Goal: Task Accomplishment & Management: Complete application form

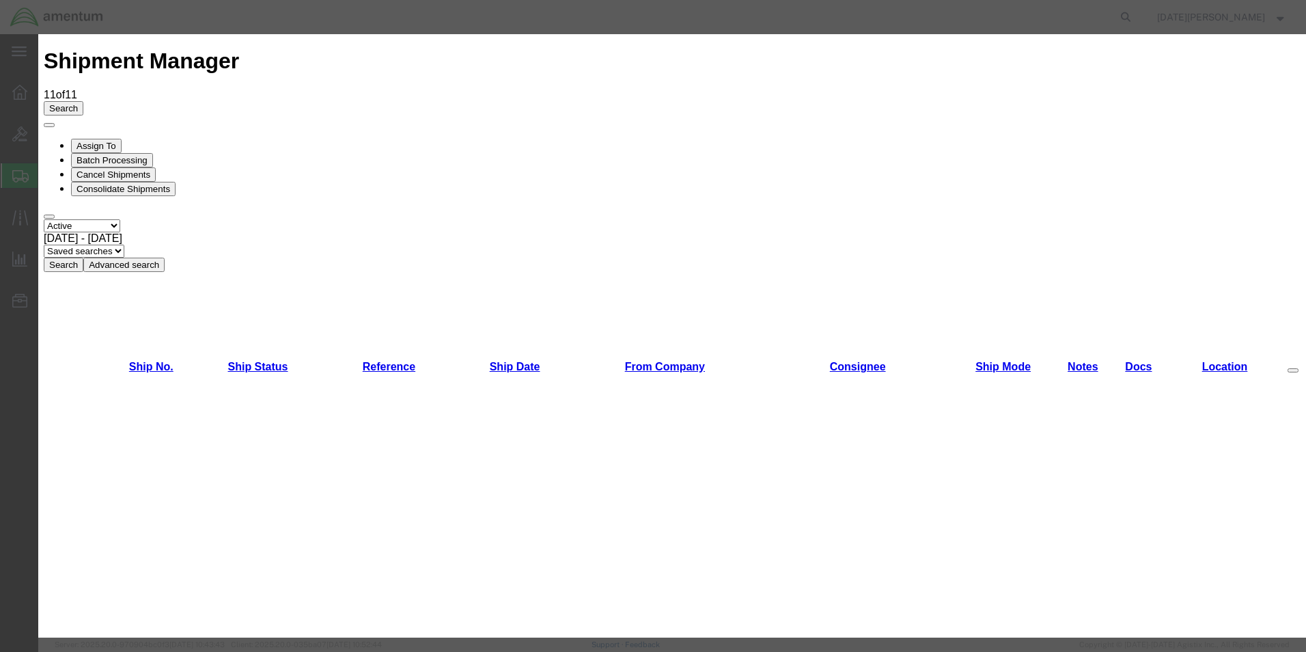
scroll to position [546, 0]
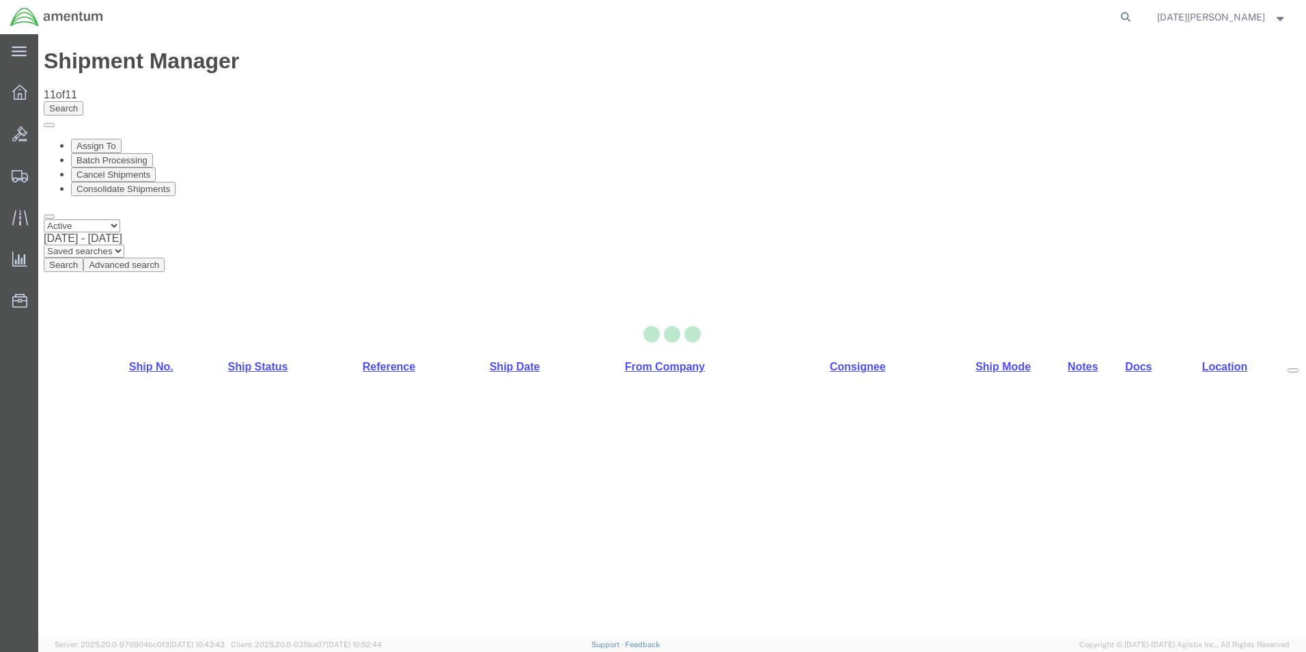
select select "49939"
select select "49938"
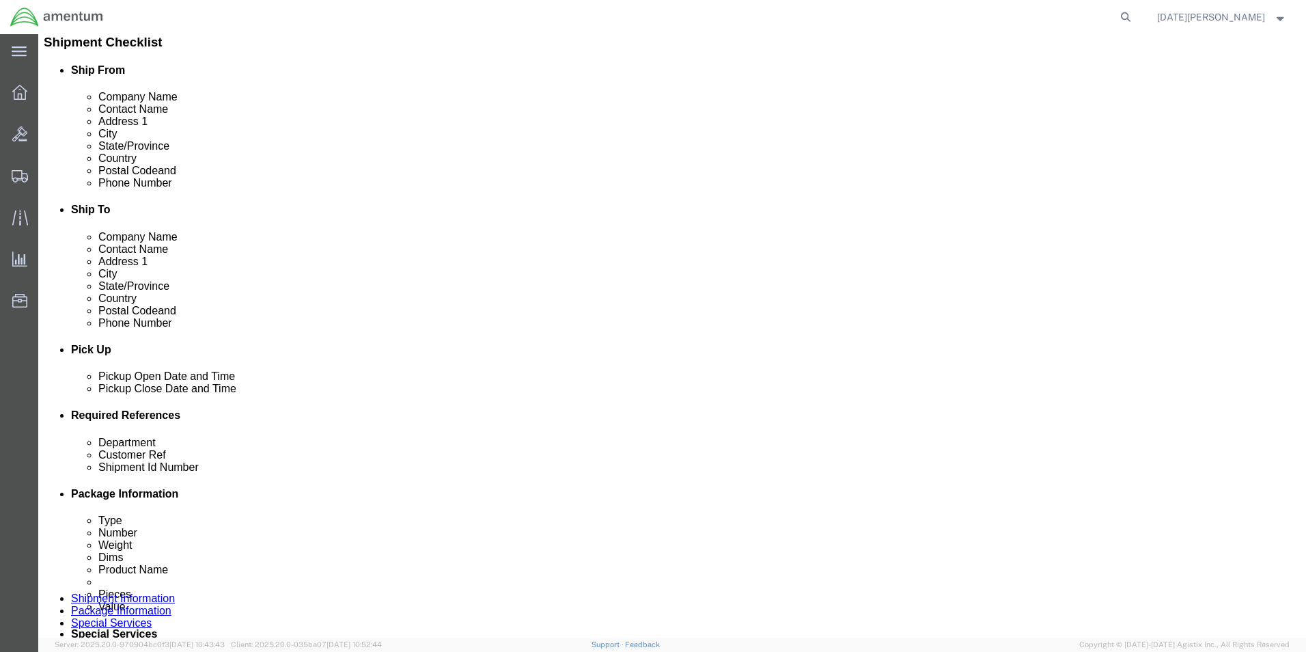
scroll to position [342, 0]
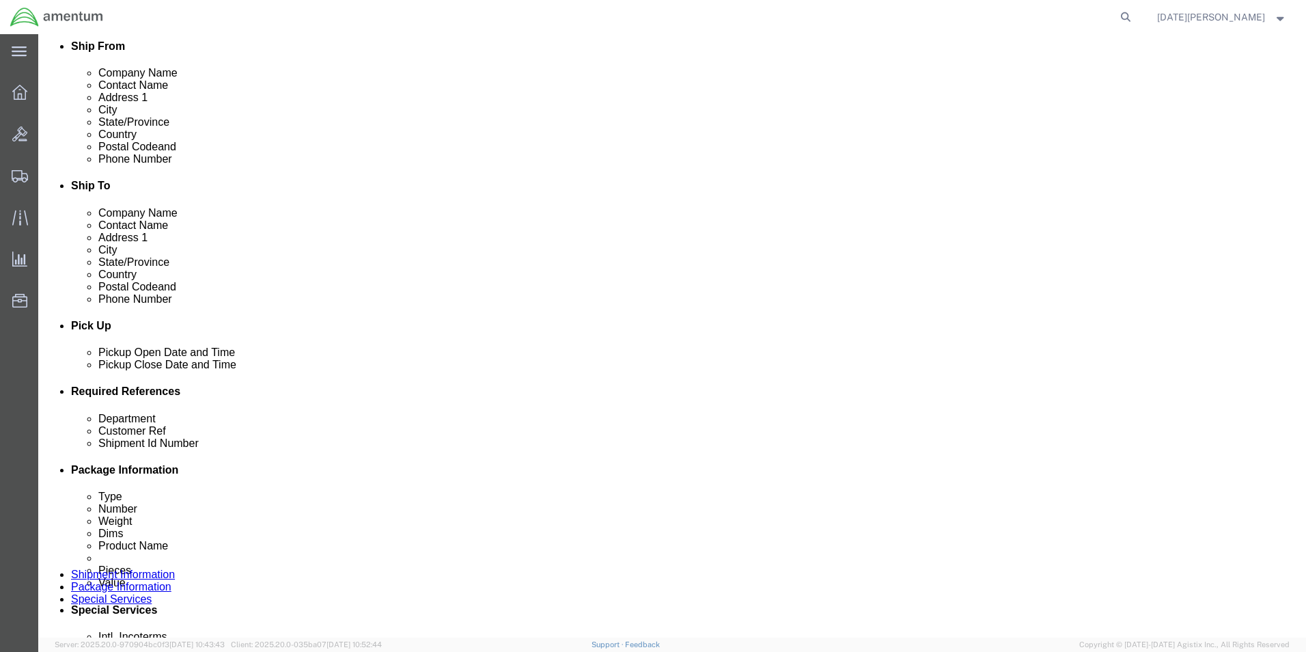
click div "Department Customer Ref Shipment Id Number Select Account Type Activity ID Airl…"
click input "text"
type input "CBP"
type input "530-008389"
paste input "530-008389"
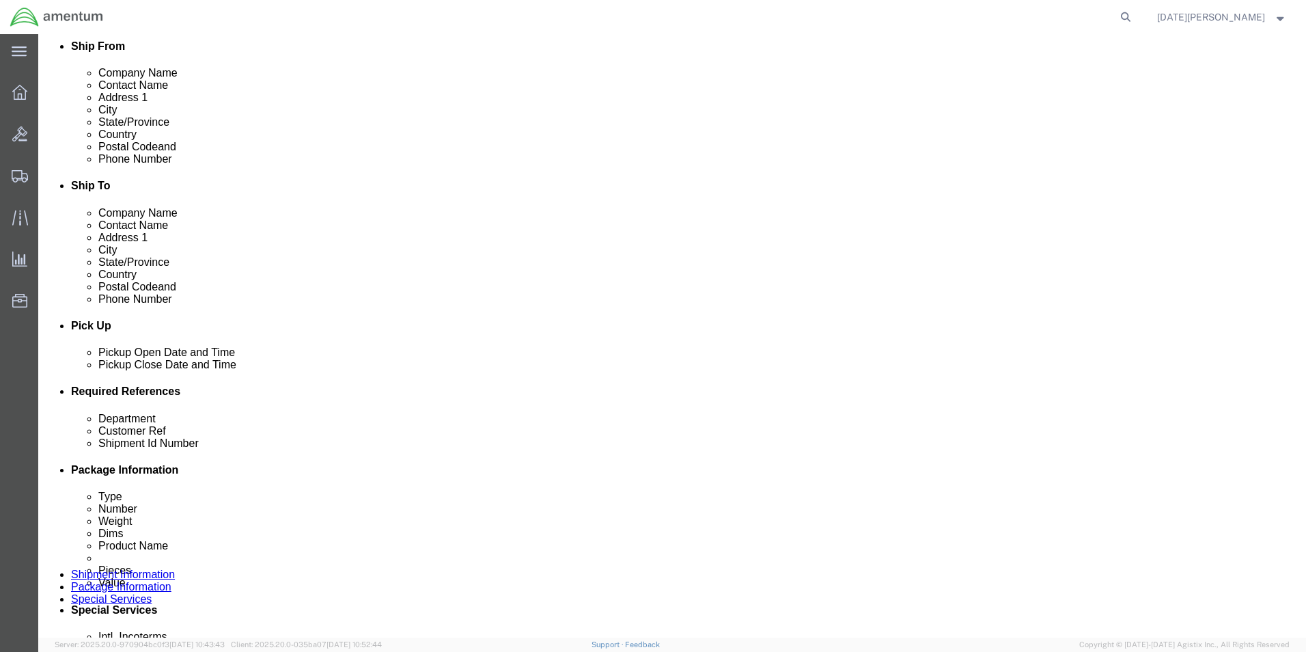
type input "530-008389"
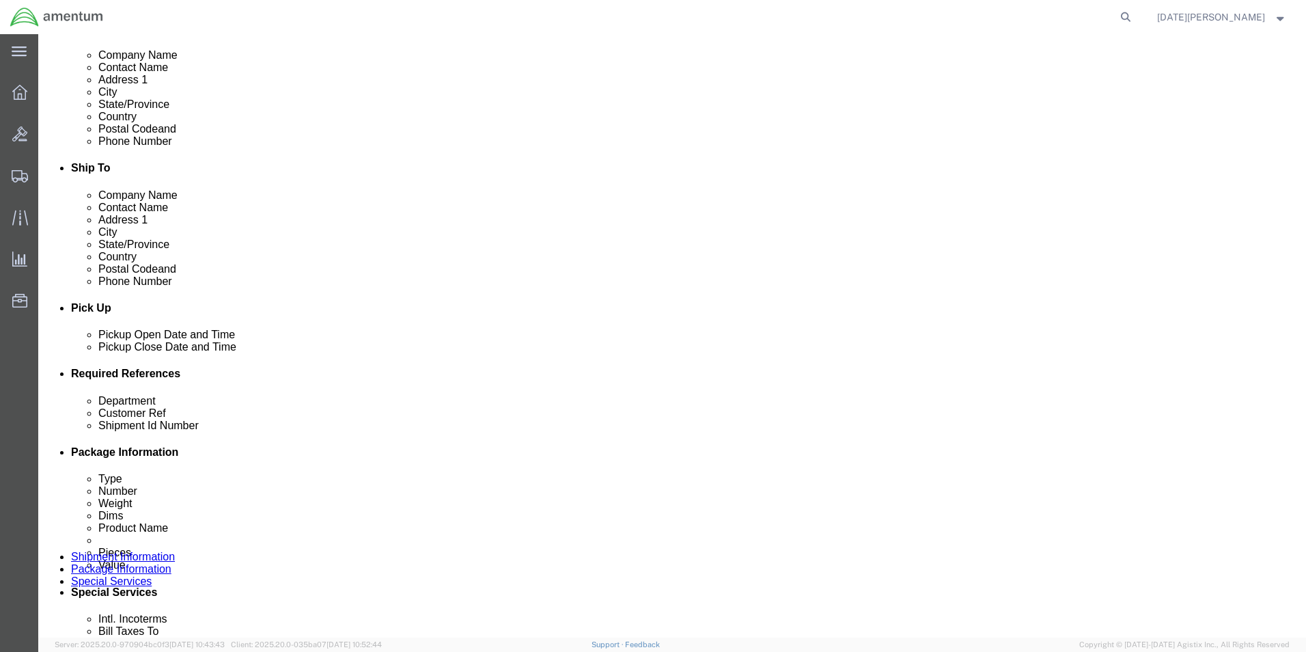
scroll to position [570, 0]
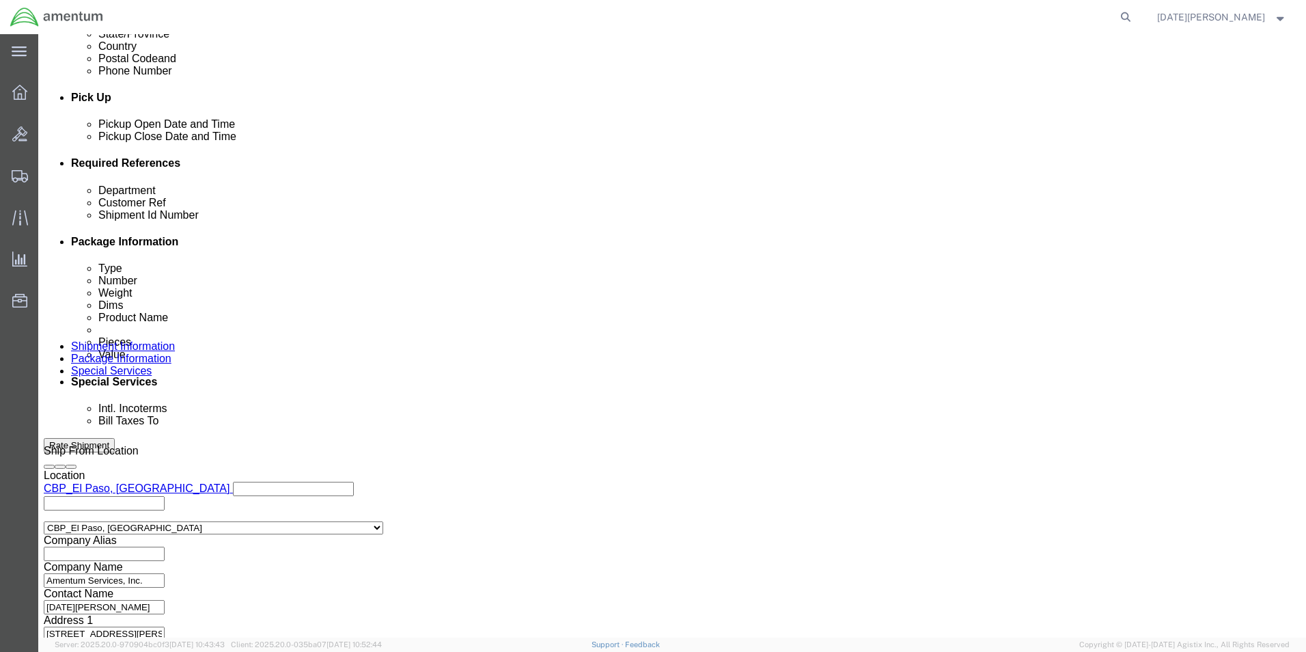
click div "Previous Continue"
click button "Continue"
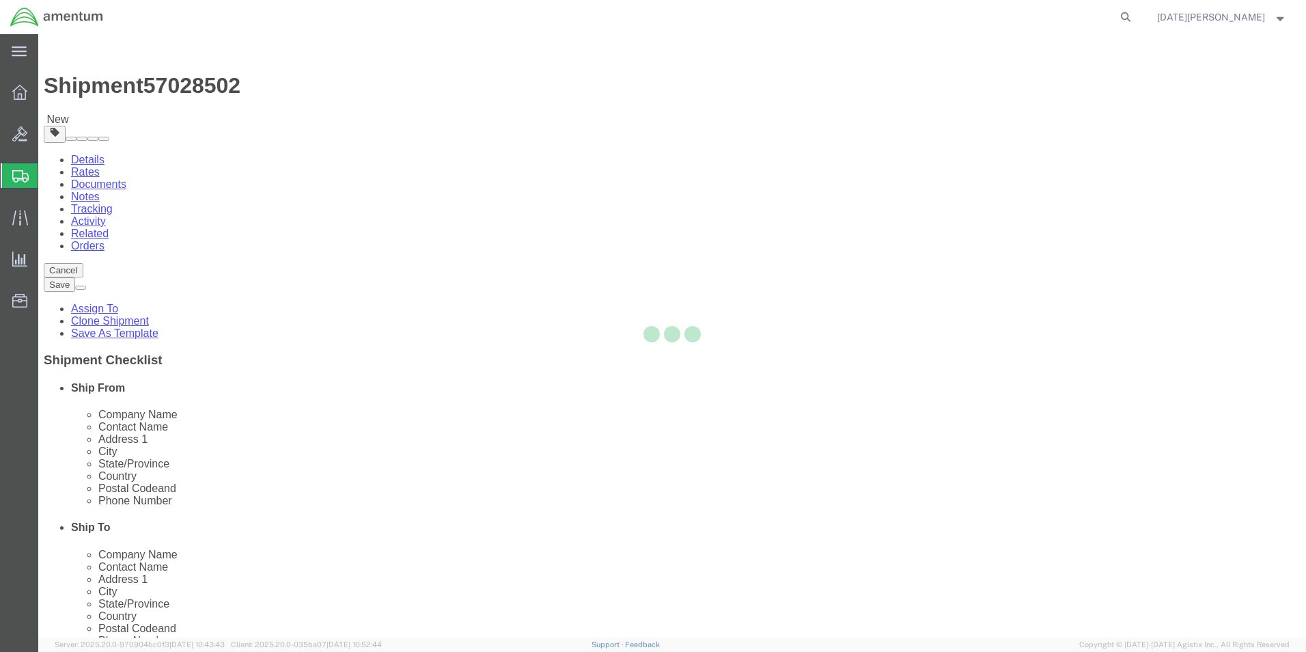
select select "YRPK"
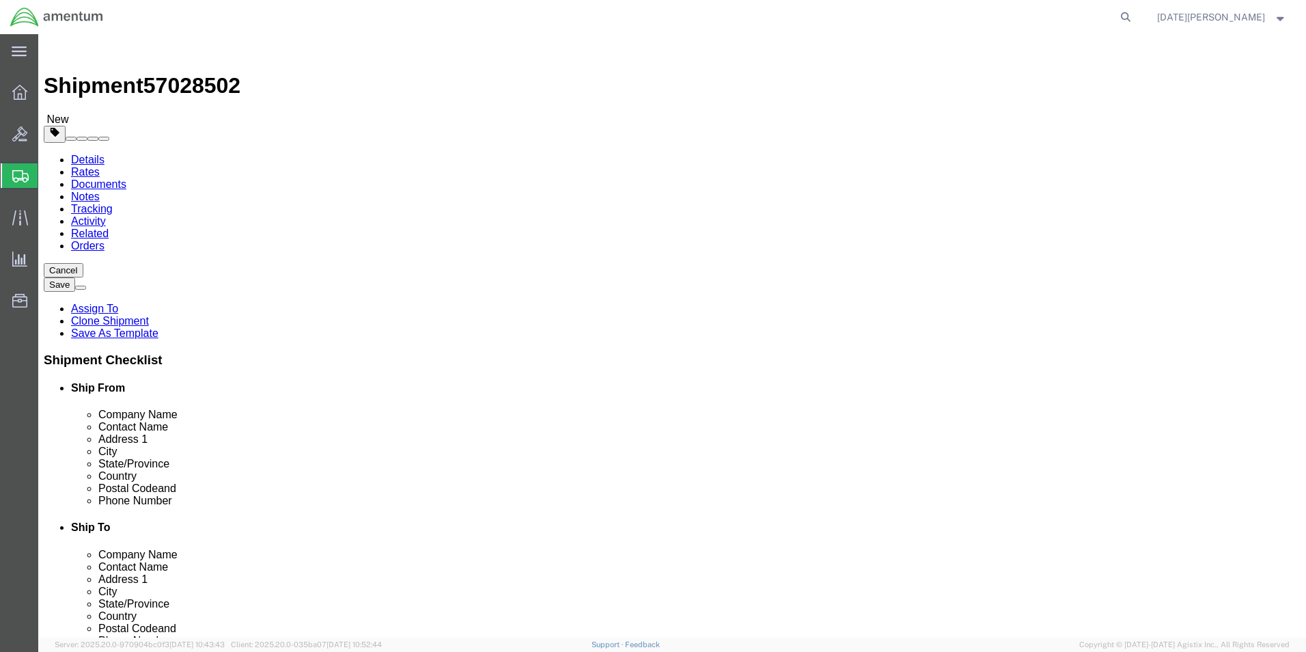
click input "text"
type input "12"
type input "1"
type input "8"
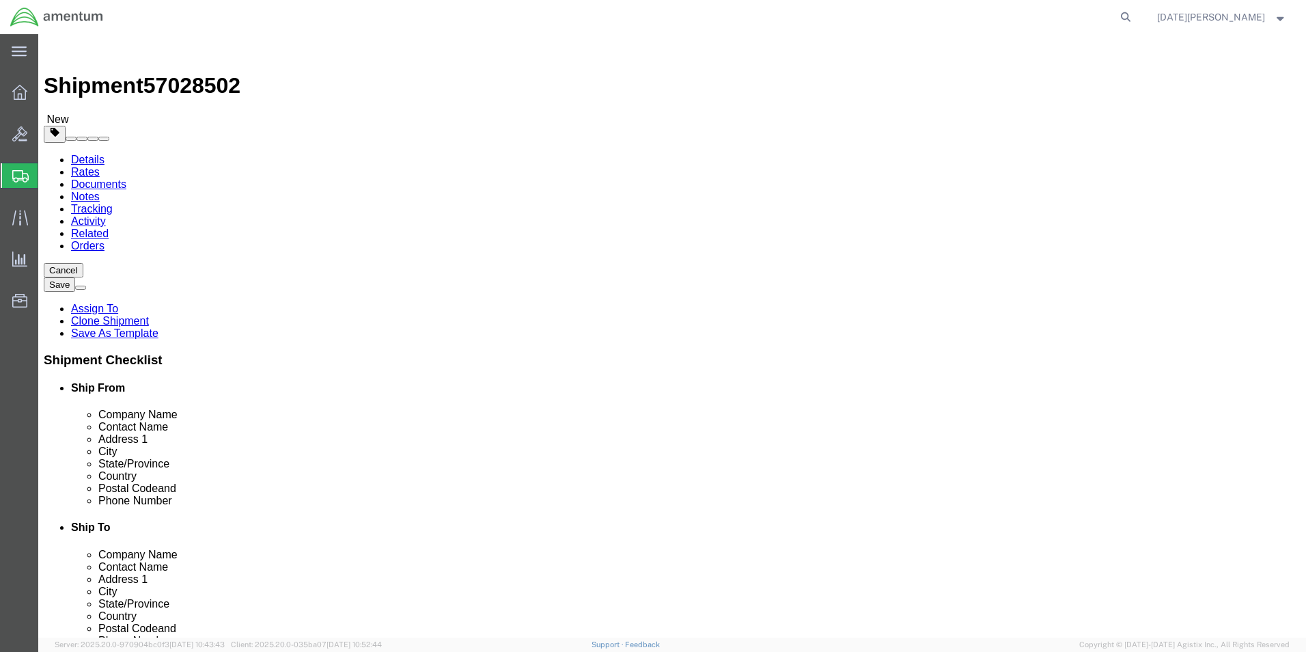
type input "2.35"
click link "Add Content"
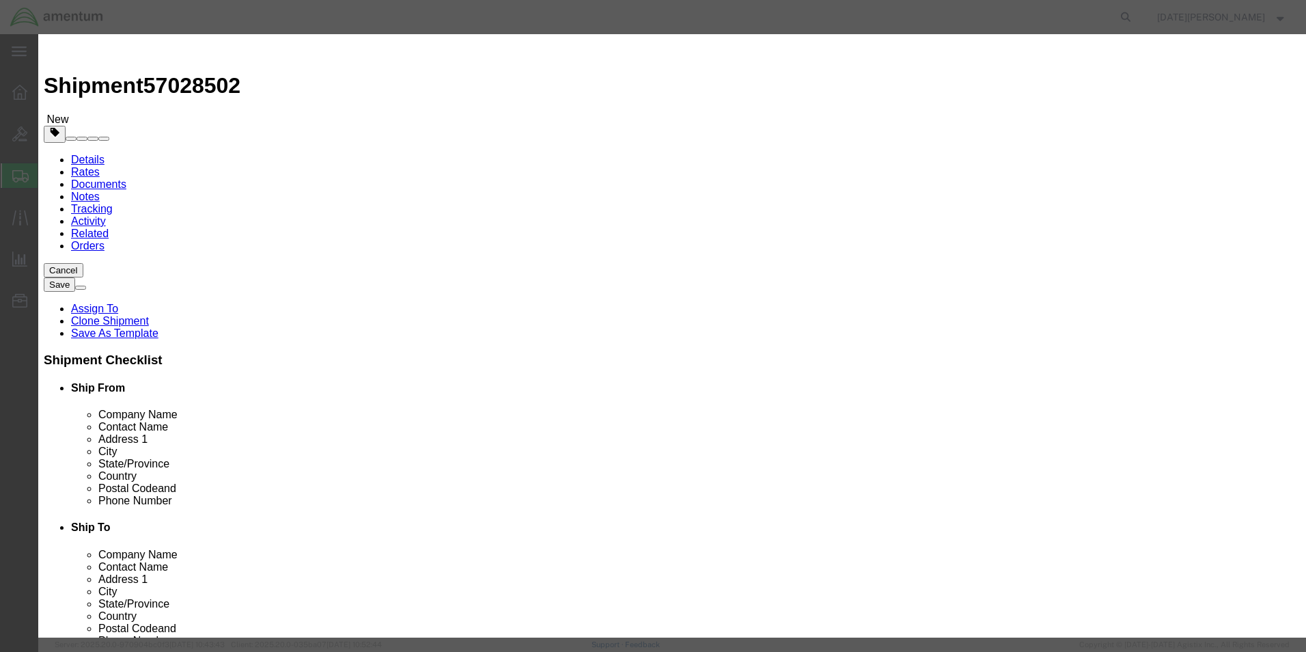
click input "text"
type input "POWER SUPPLY UNIT"
type input "1"
type input "1000"
select select "USD"
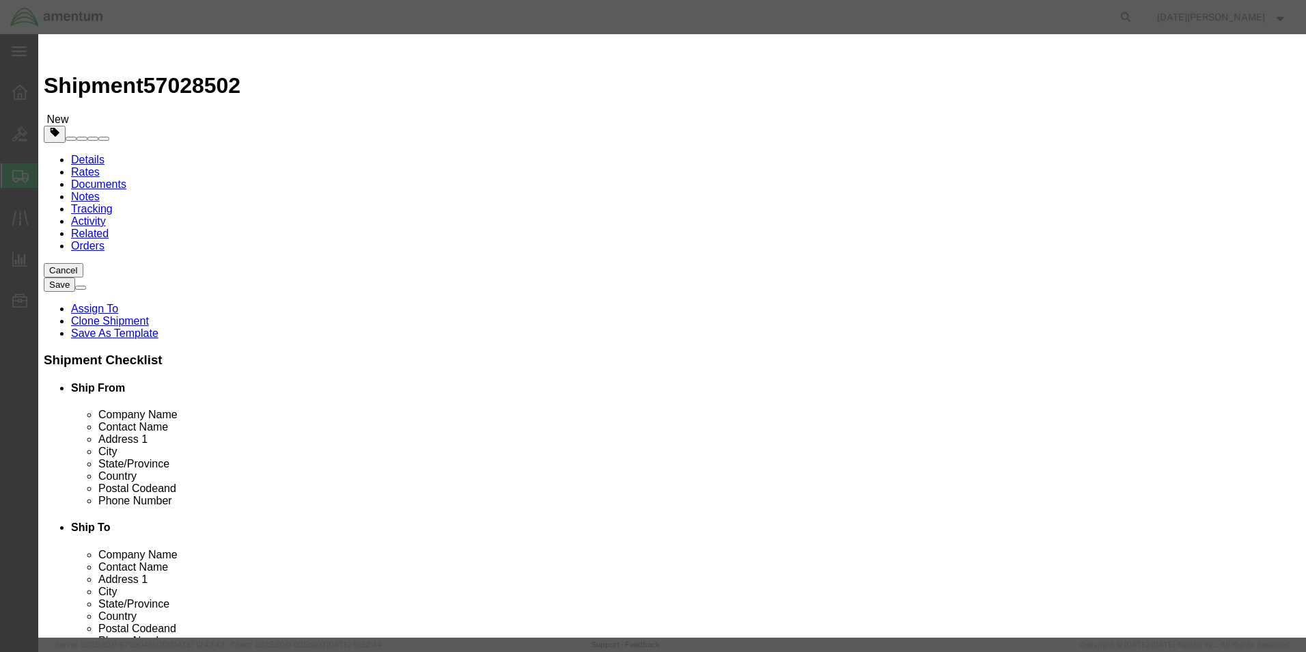
click div "Save & Add Another Save & Close Close"
click button "Save & Close"
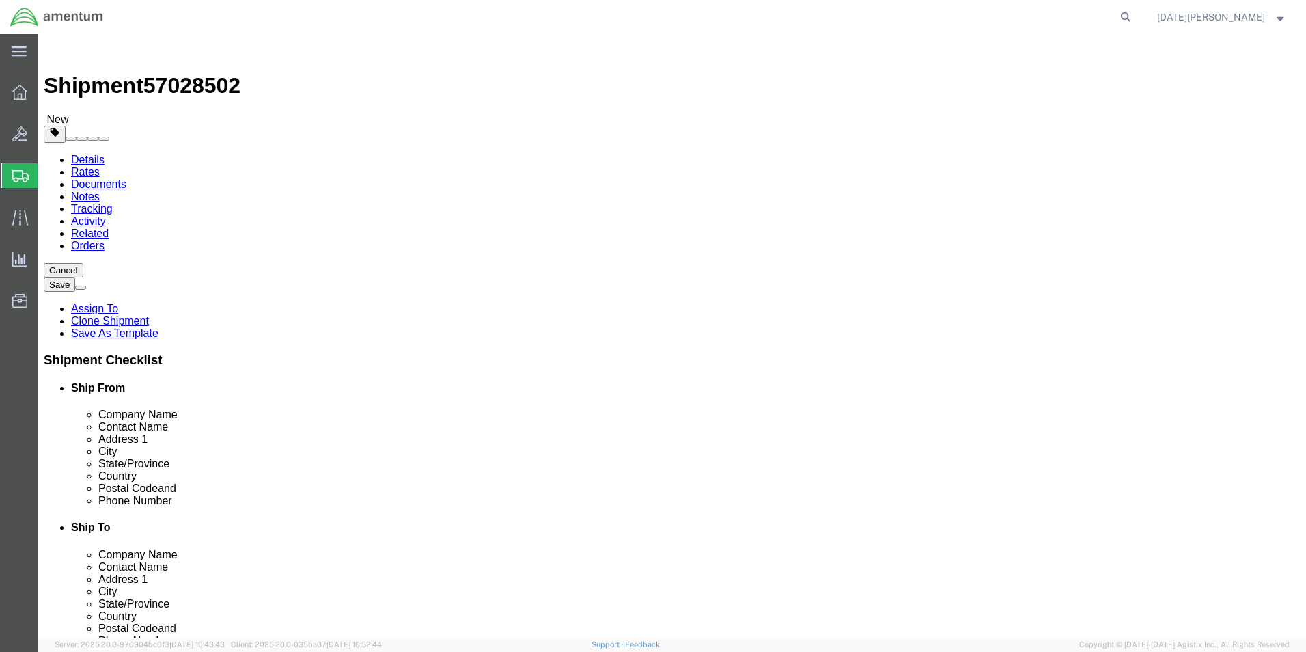
click div "Package Content # 1 x Package Type Select Bale(s) Basket(s) Bolt(s) Bottle(s) B…"
click button "Rate Shipment"
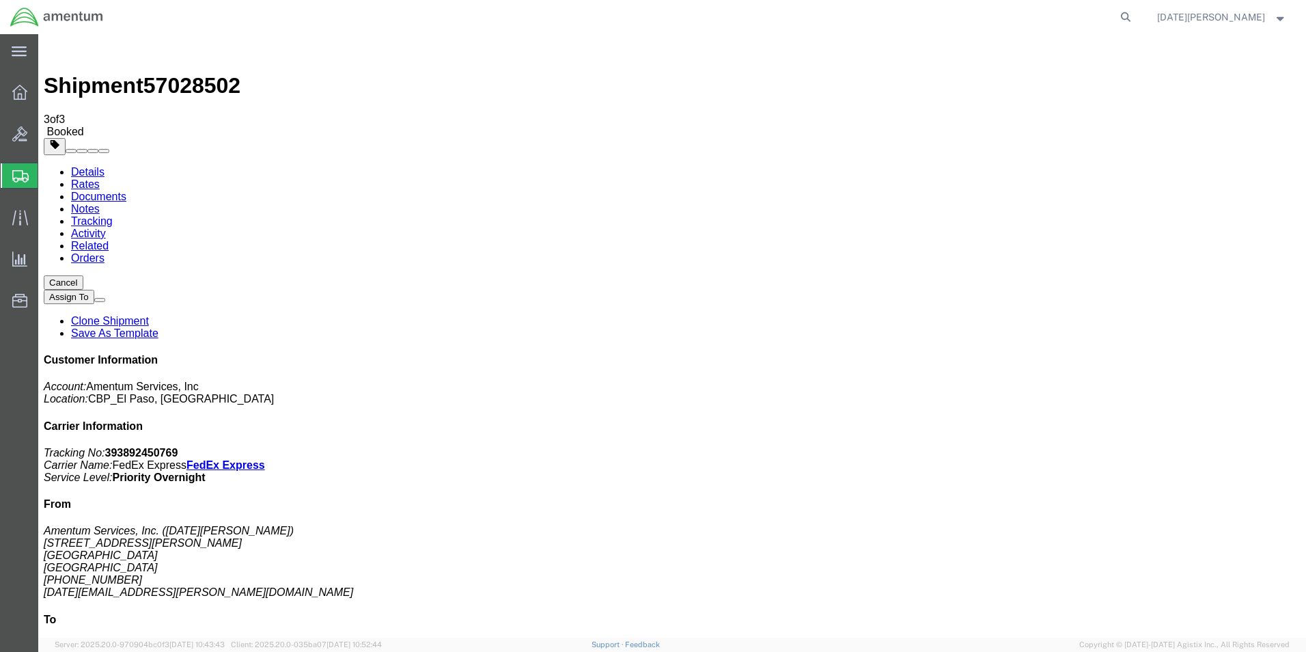
click at [0, 0] on span "Create from Template" at bounding box center [0, 0] width 0 height 0
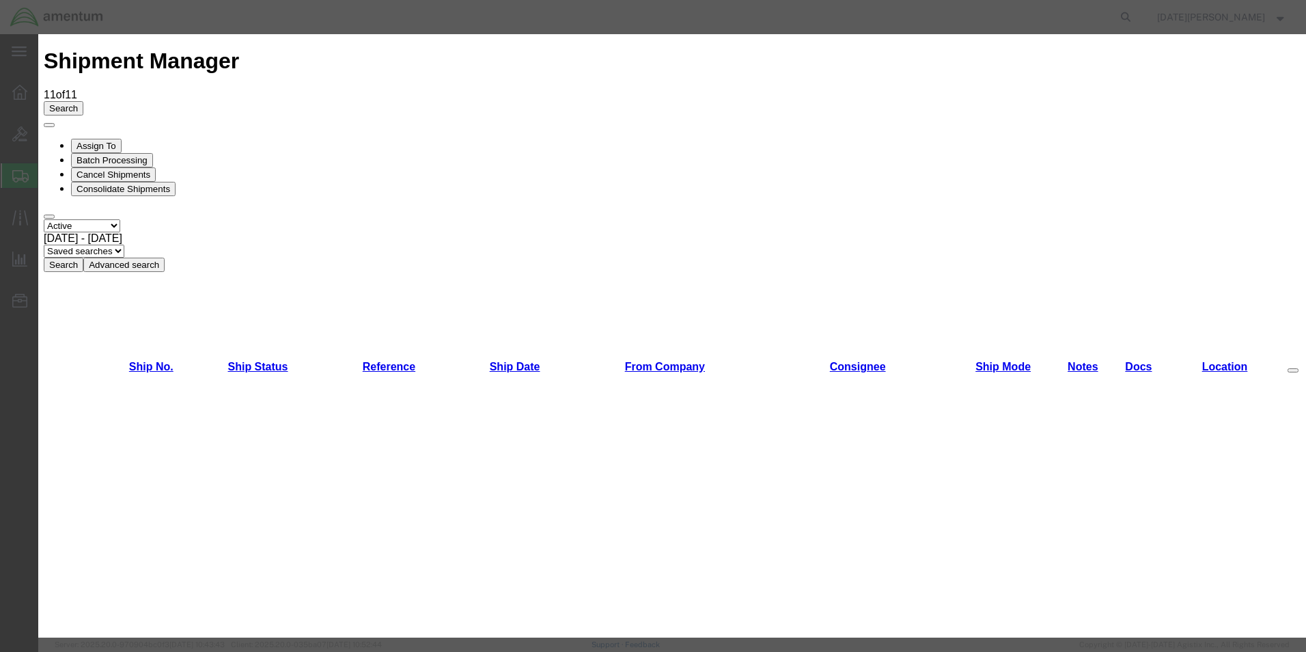
scroll to position [820, 0]
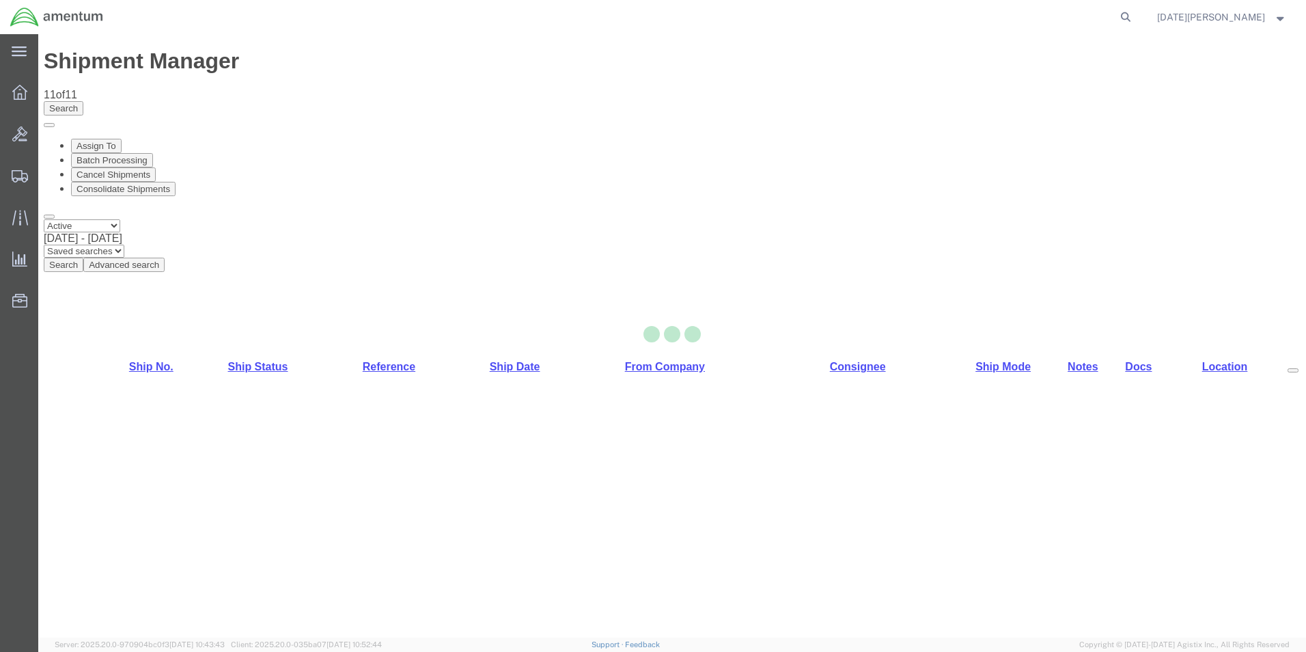
select select "49939"
select select "49932"
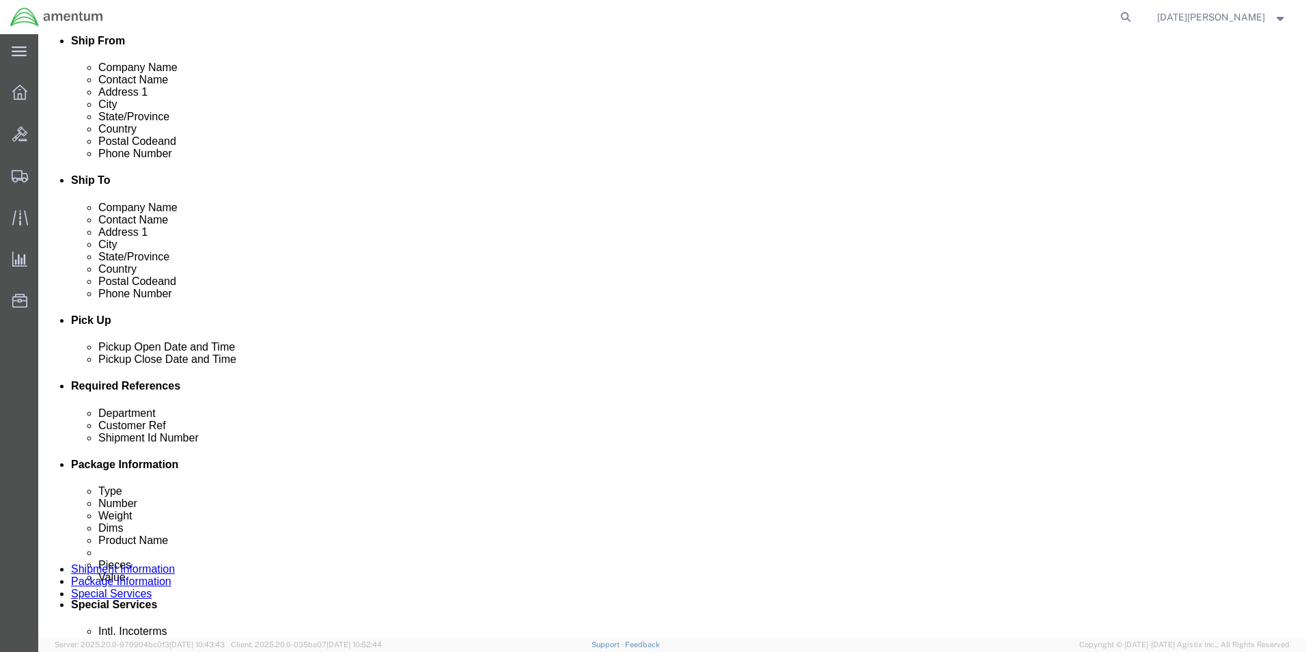
scroll to position [410, 0]
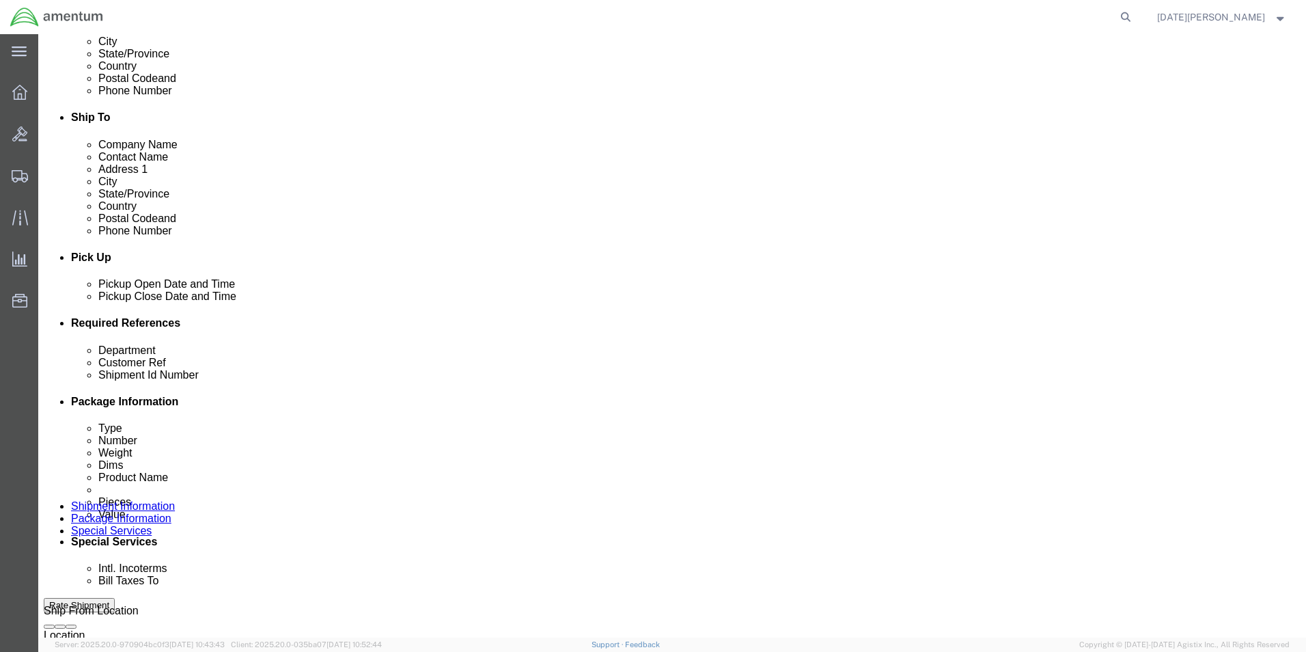
click input "text"
type input "CBP"
type input "615-008539/615-008547/615-008535"
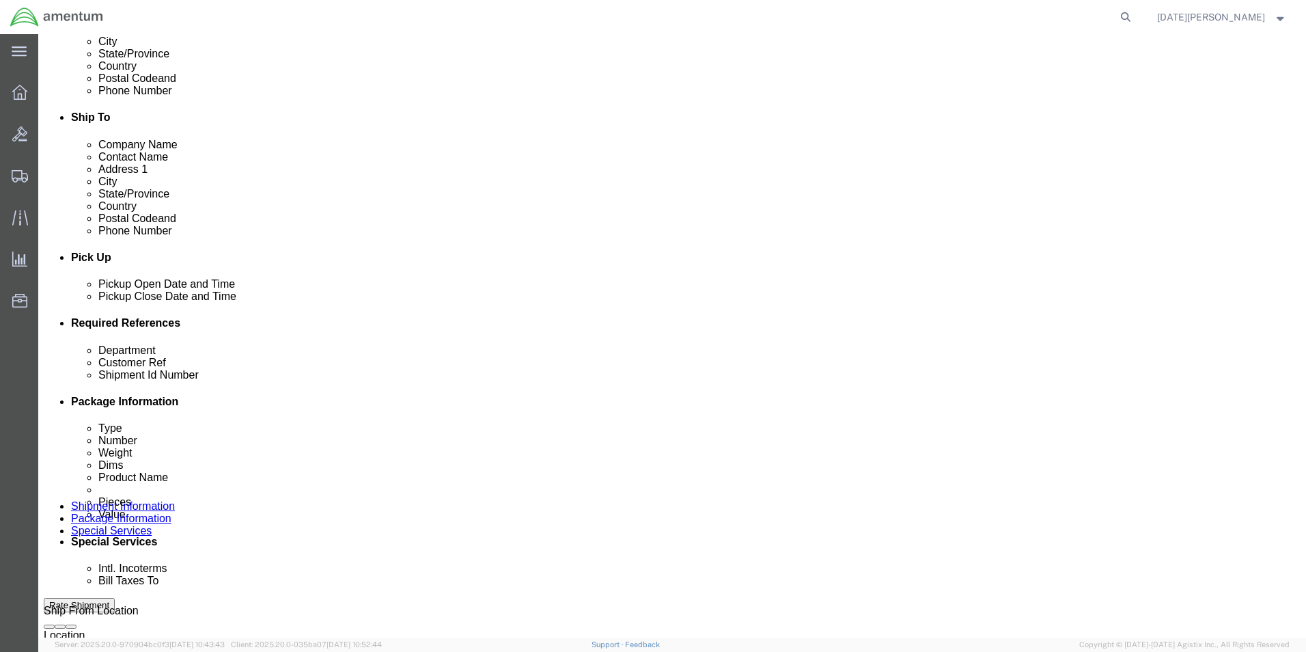
paste input "615-008539/615-008547/615-008535"
type input "615-008539/615-008547/615-008535"
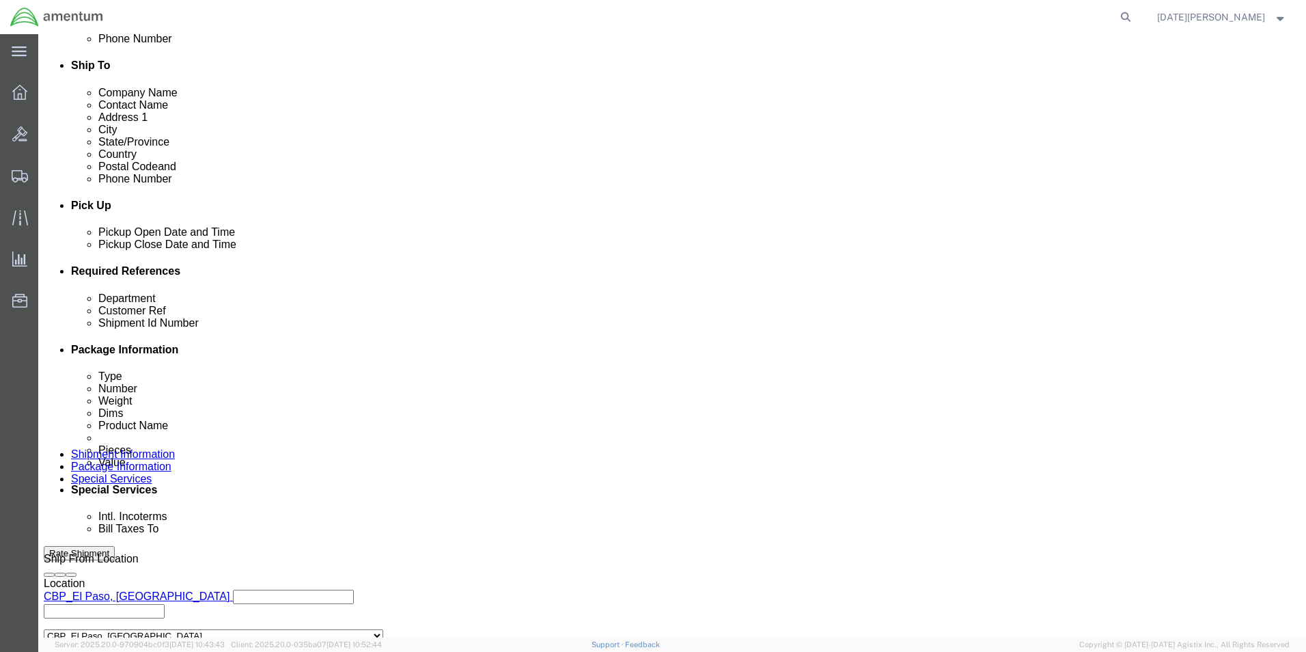
scroll to position [570, 0]
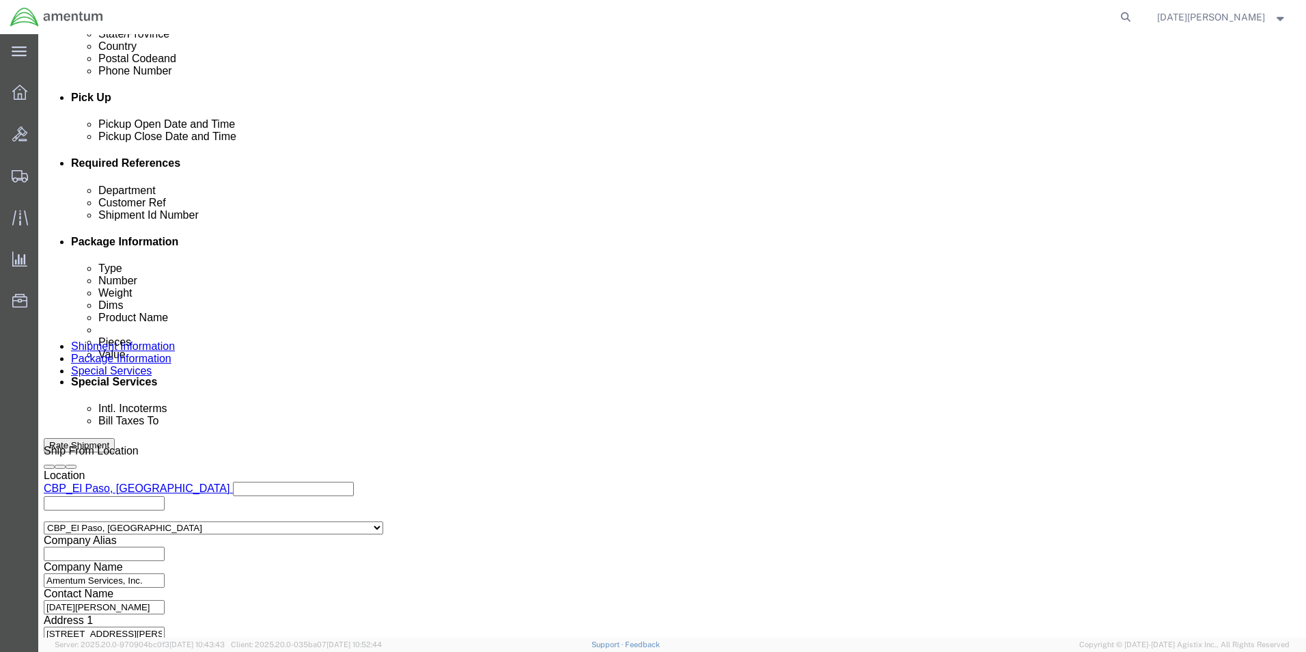
click button "Continue"
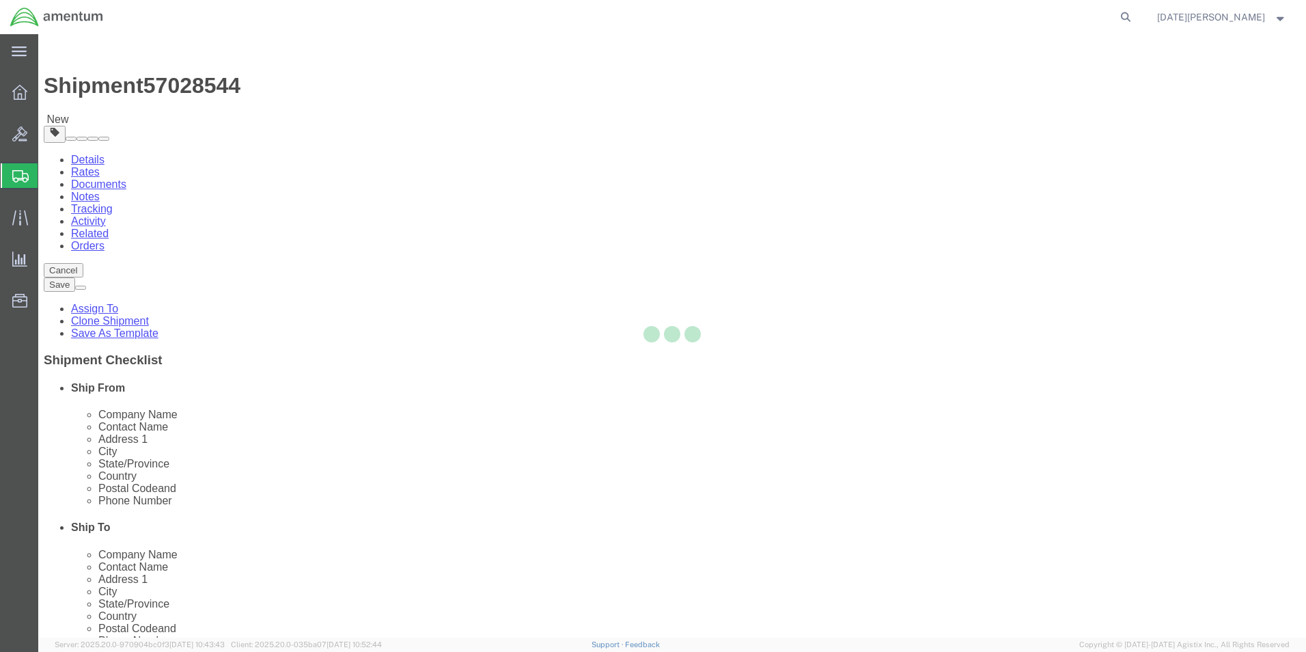
select select "YRPK"
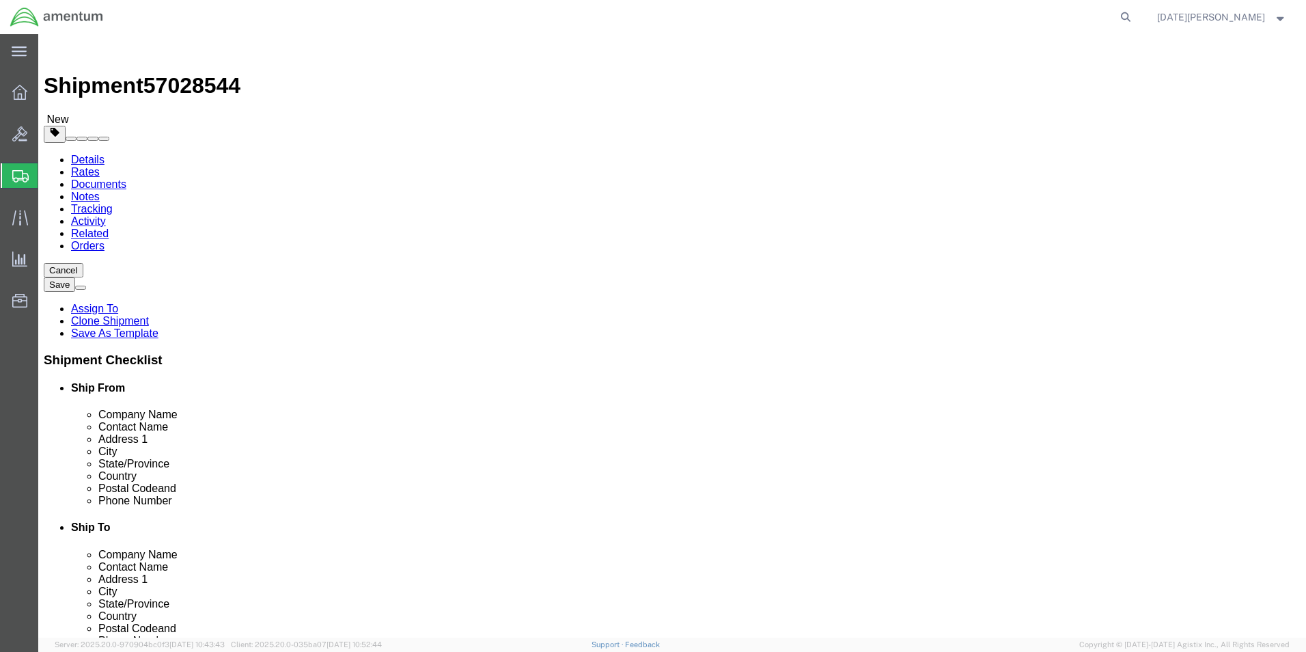
click input "text"
type input "12"
type input "5"
type input "3.20"
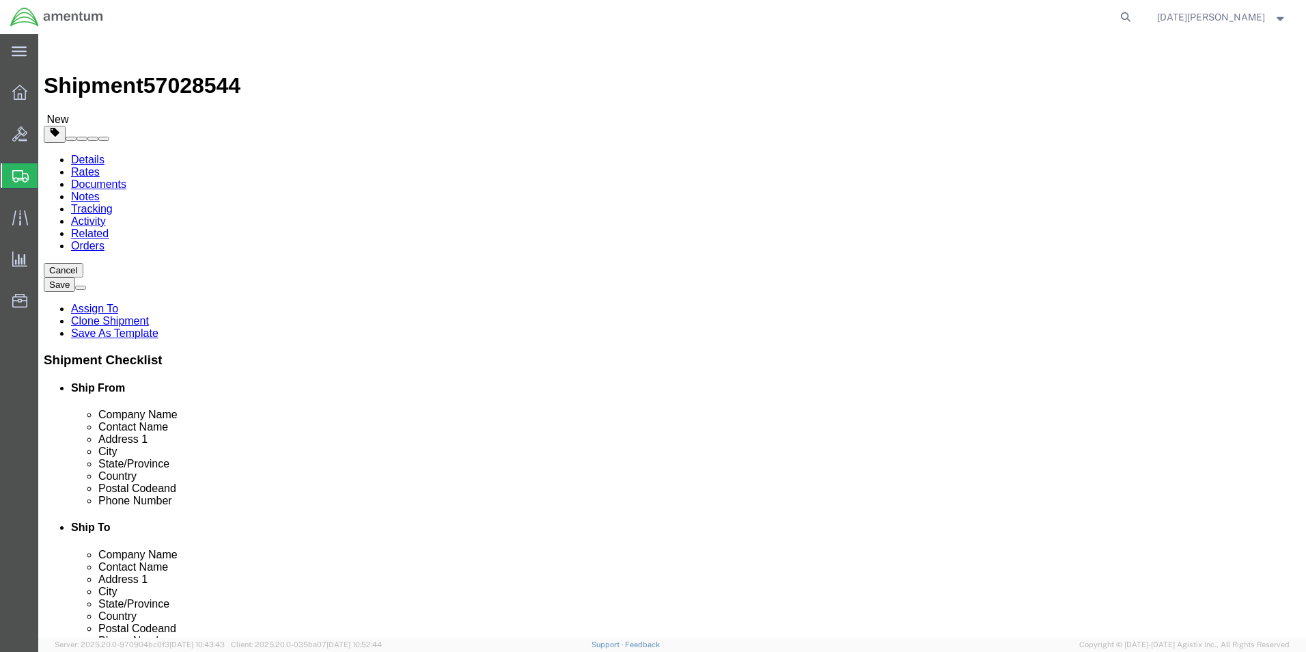
click link "Add Content"
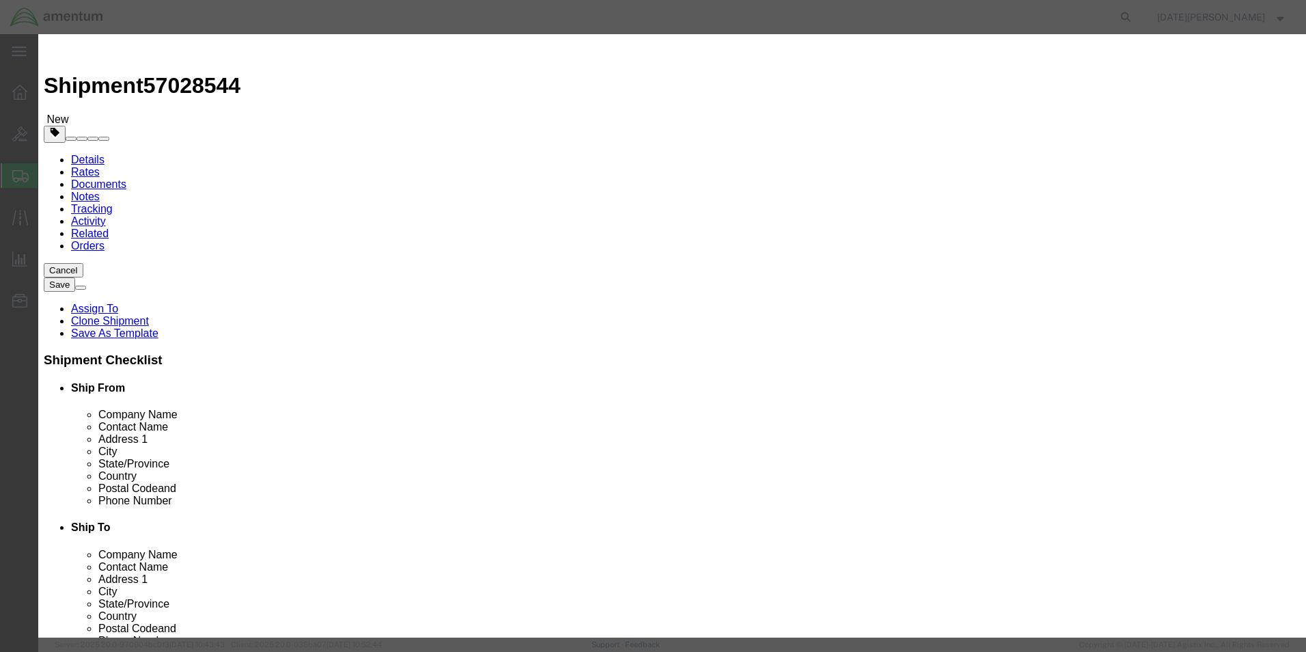
click input "text"
type input "GPS TELEMETRY"
drag, startPoint x: 441, startPoint y: 132, endPoint x: 320, endPoint y: 134, distance: 120.9
click div "Pieces 0 Select Bag Barrels 100Board Feet Bottle Box Blister Pack Carats Can Ca…"
type input "4"
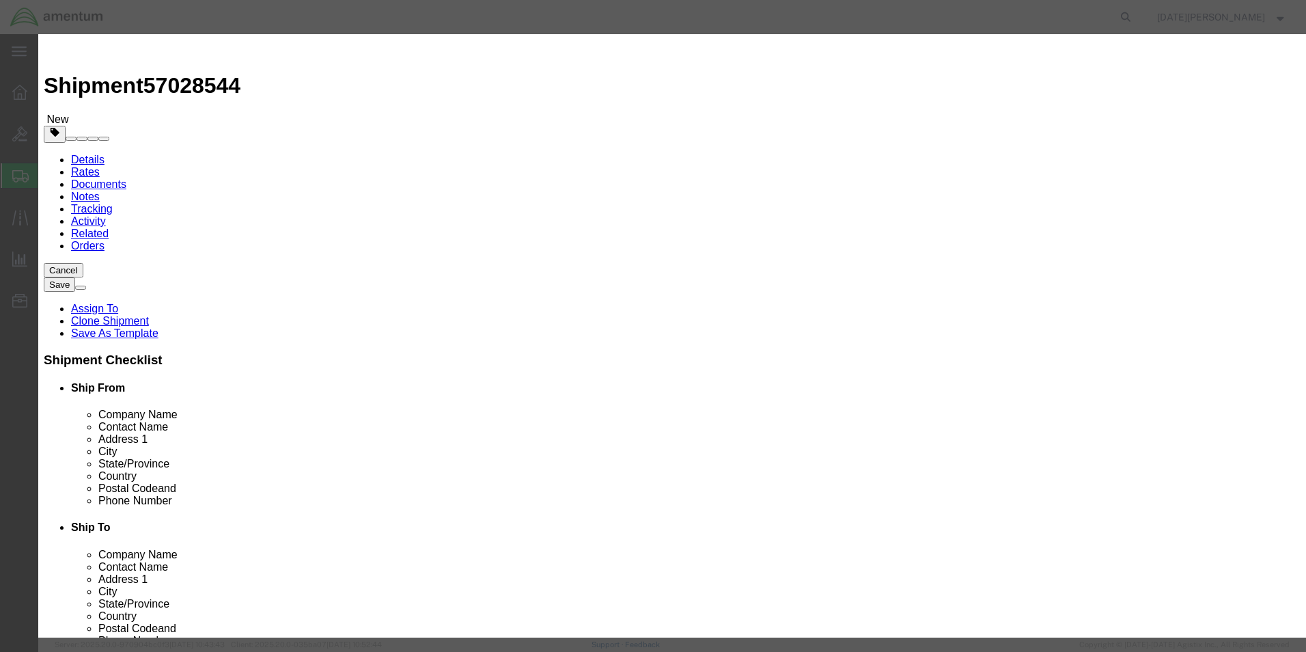
type input "2000"
select select "USD"
click button "Save & Close"
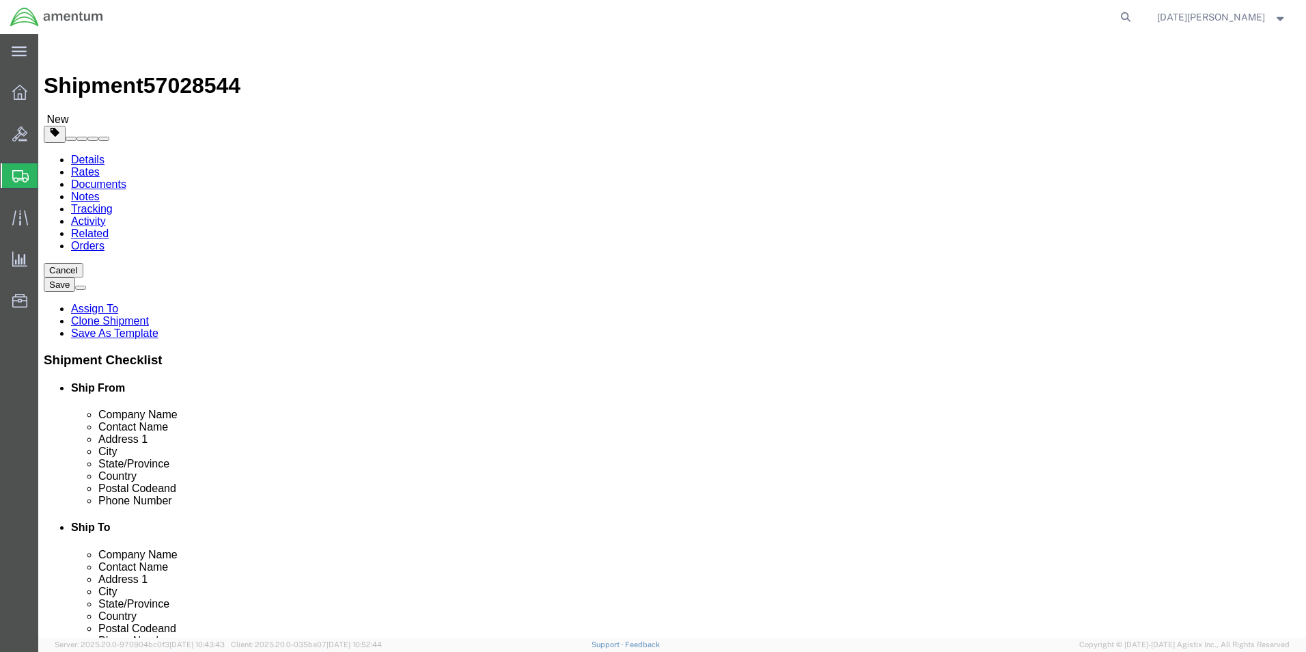
click link "Add Package"
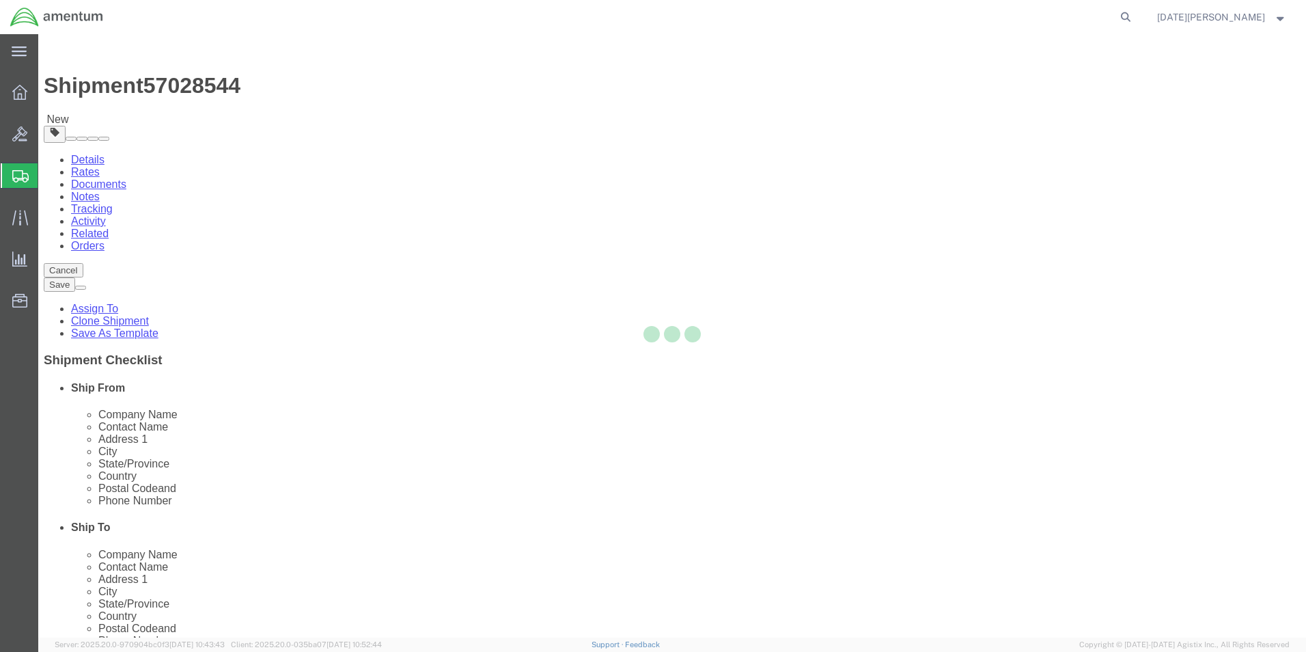
select select "YRPK"
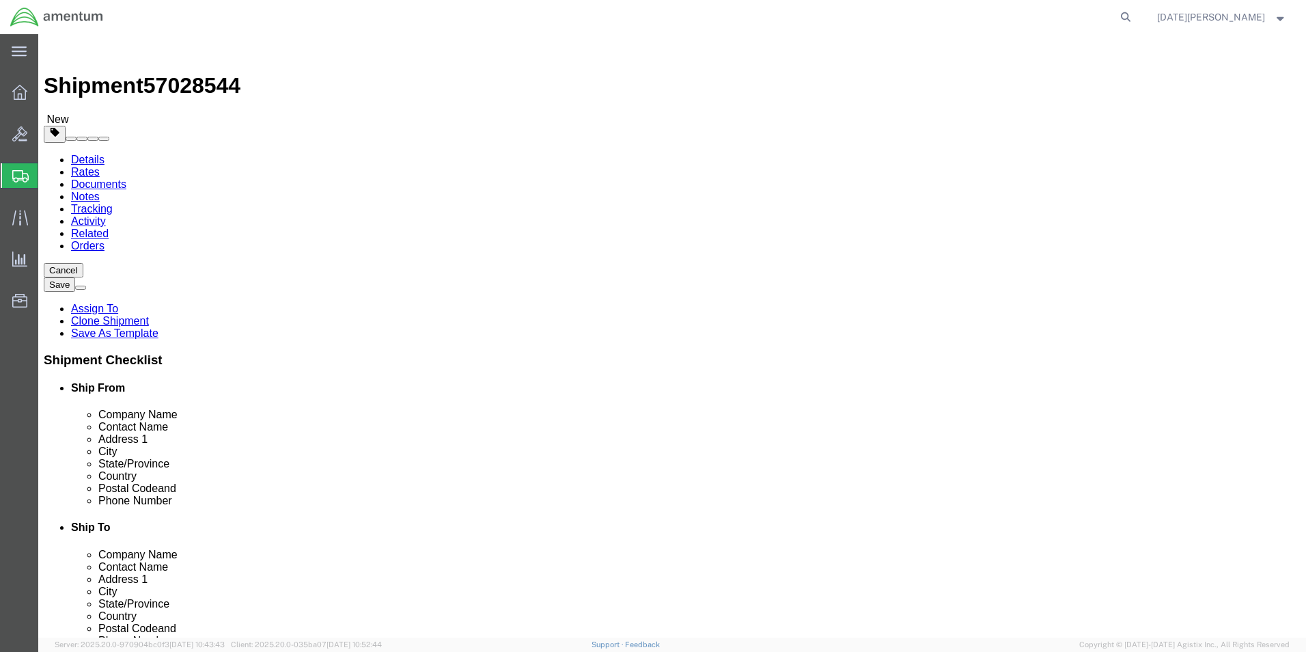
click input "text"
type input "19"
type input "13"
type input "15"
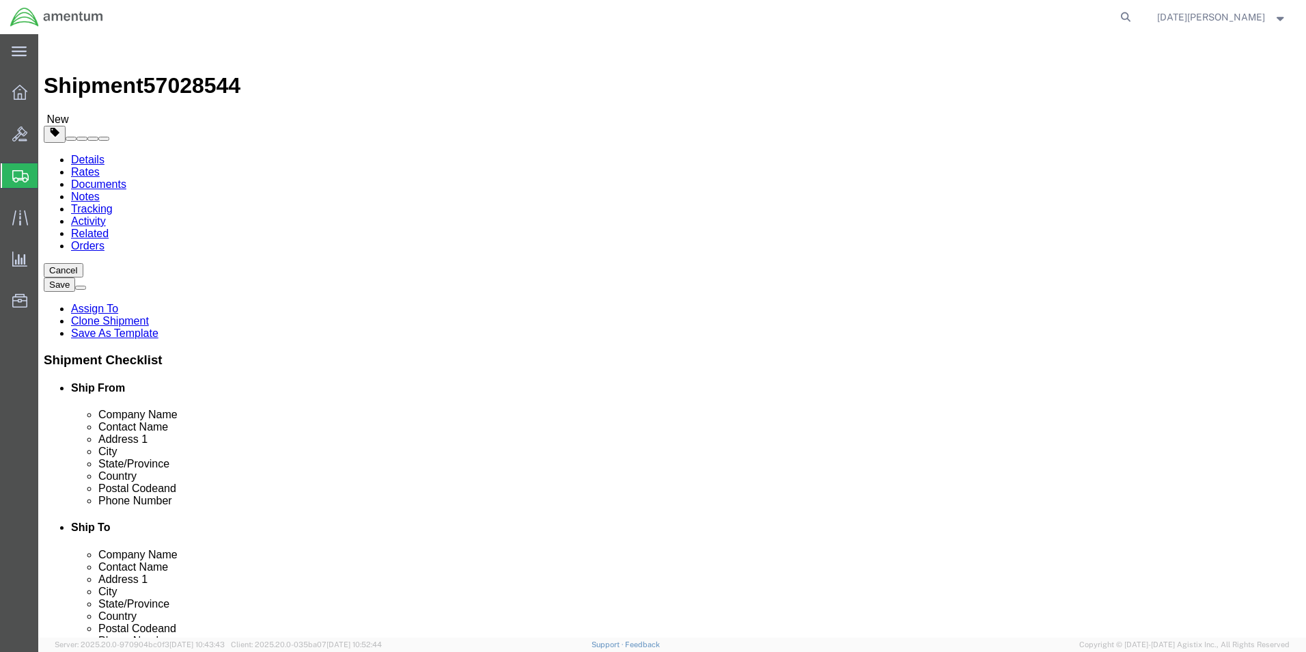
click link "Add Content"
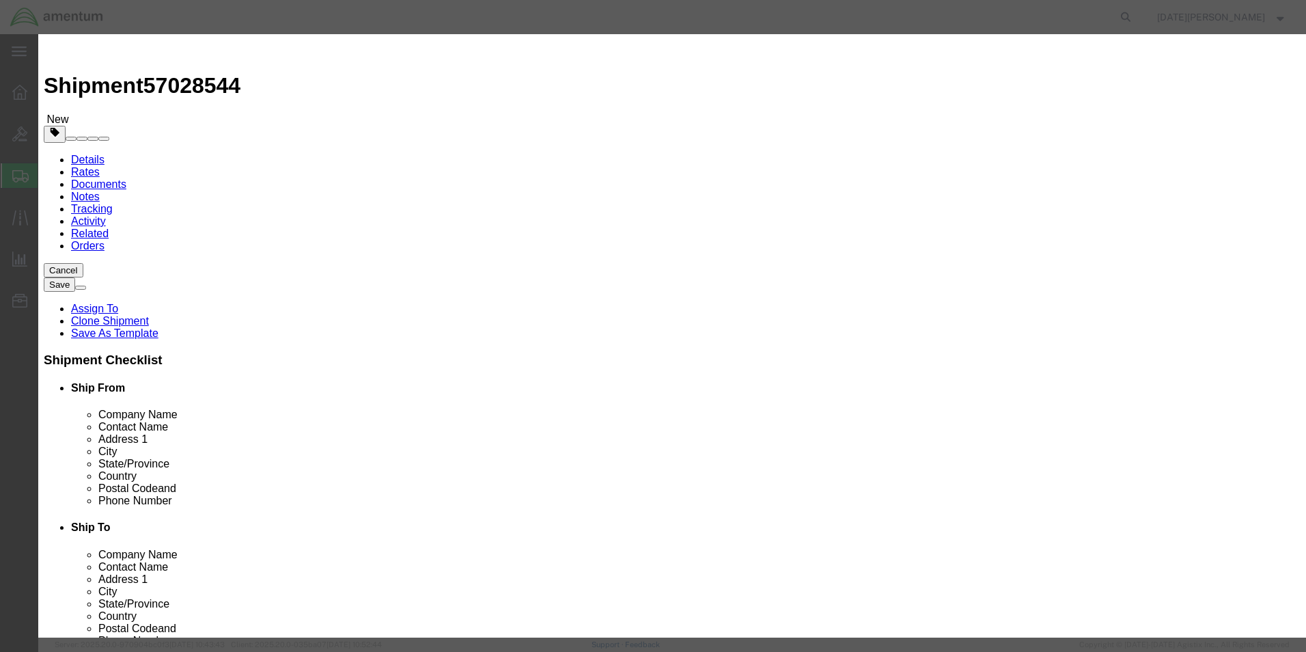
click div "Product Name Pieces 0 Select Bag Barrels 100Board Feet Bottle Box Blister Pack …"
click input "text"
type input "MICROWAVE TRANSMITTER"
type input "2"
type input "4000"
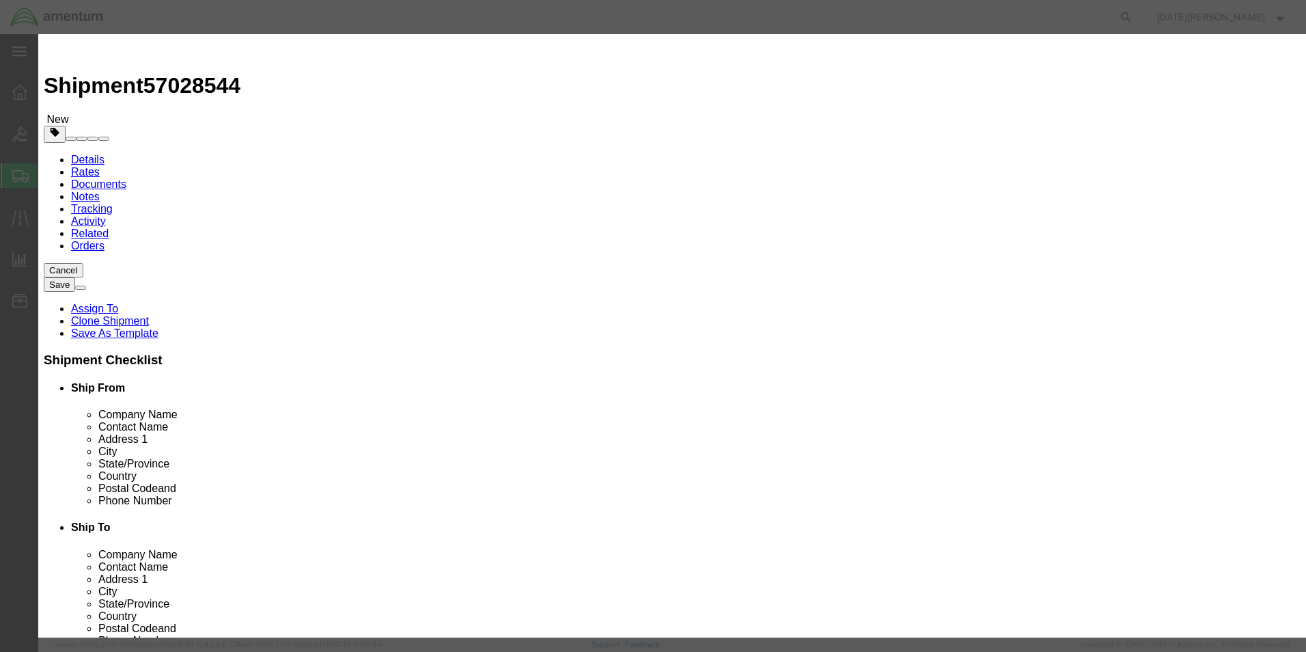
select select "USD"
click button "Save & Close"
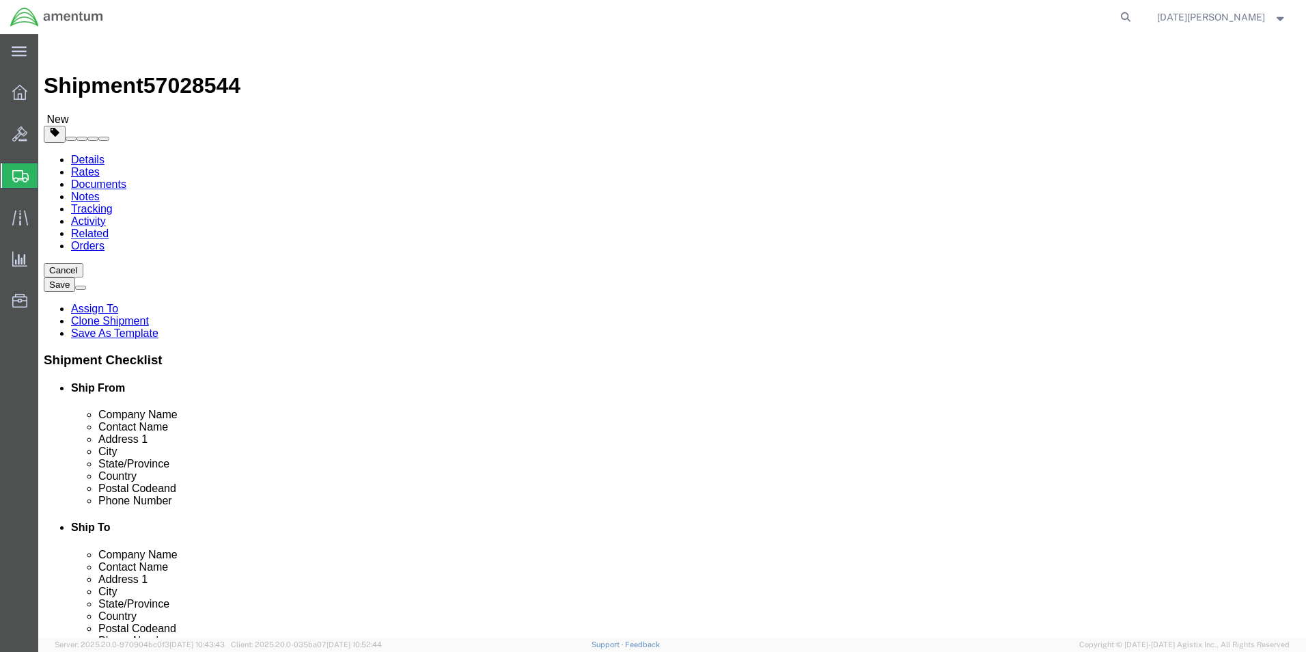
click button "Rate Shipment"
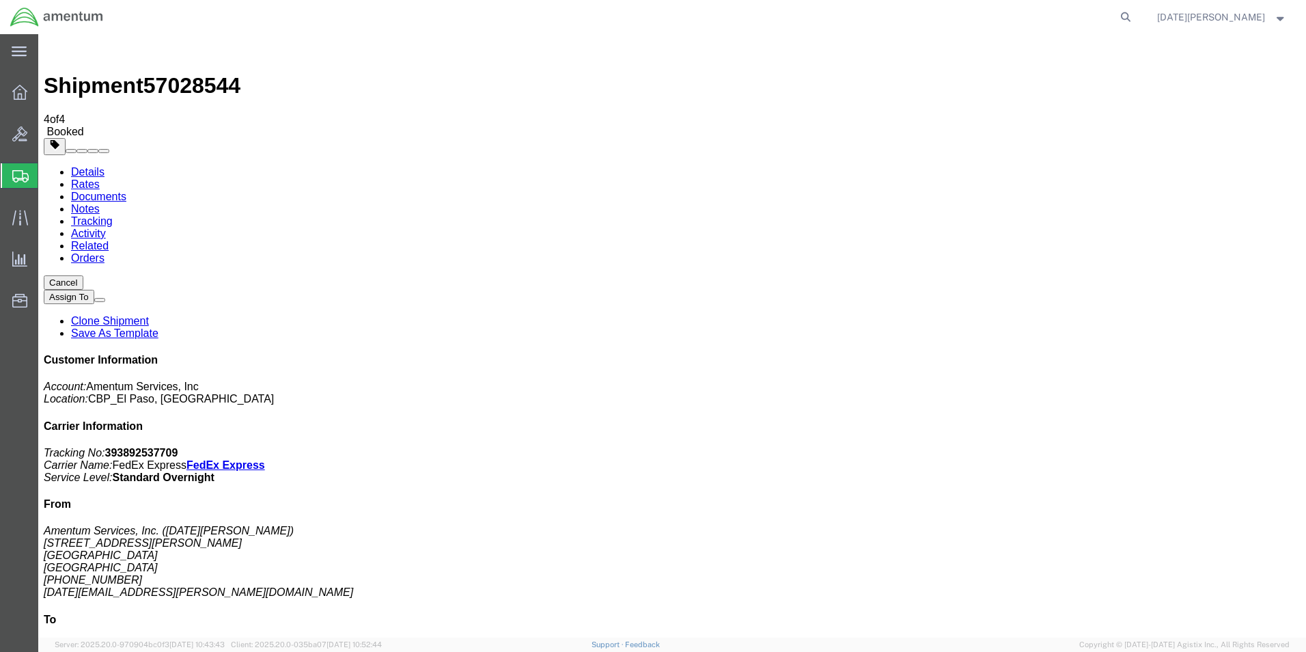
drag, startPoint x: 543, startPoint y: 400, endPoint x: 442, endPoint y: 445, distance: 110.7
click at [0, 0] on span "Create from Template" at bounding box center [0, 0] width 0 height 0
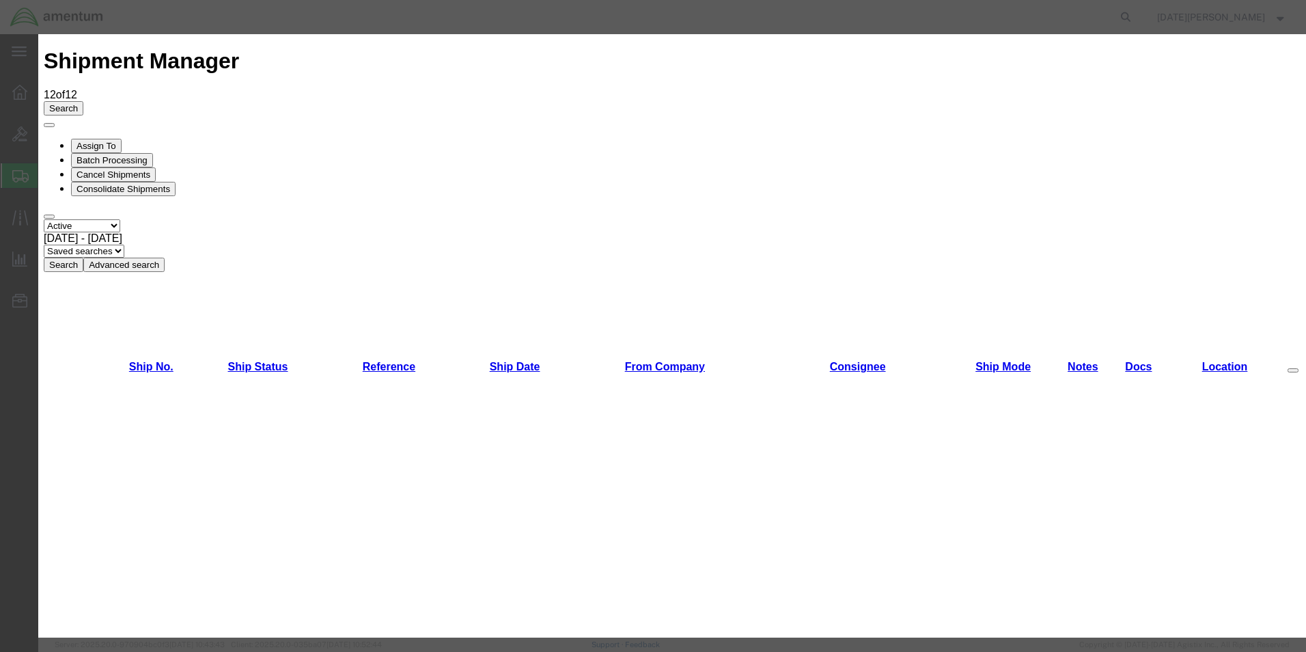
scroll to position [888, 0]
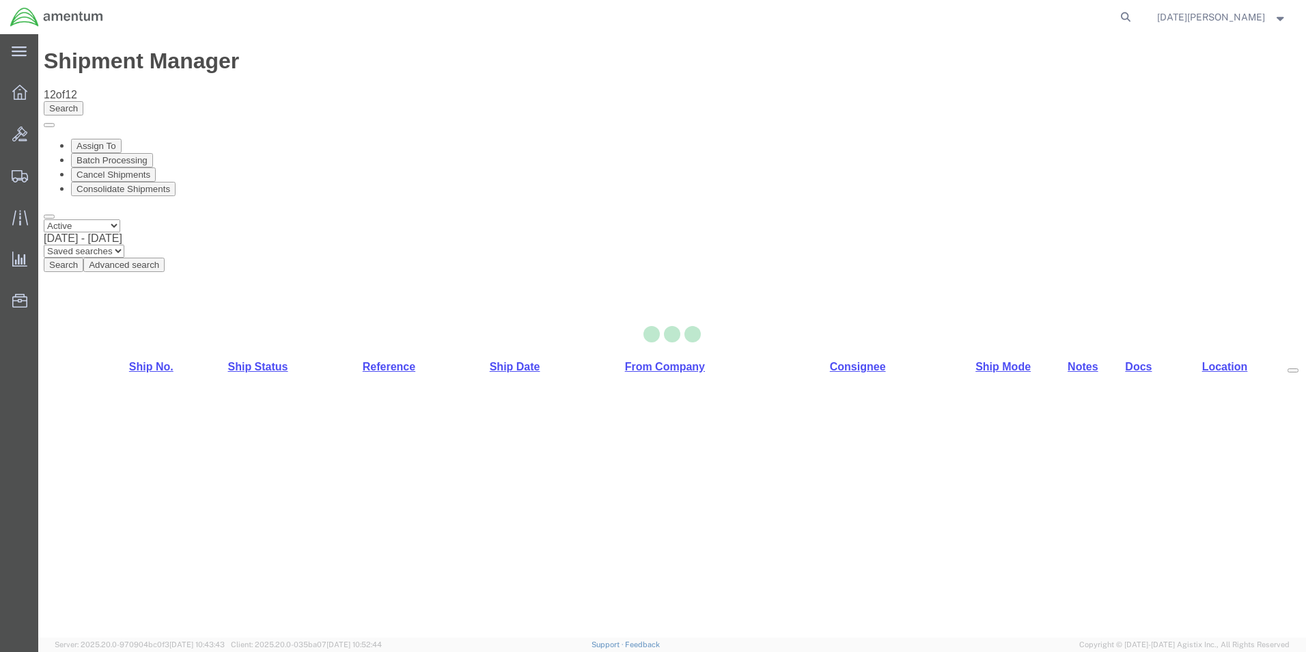
select select "49939"
select select "49914"
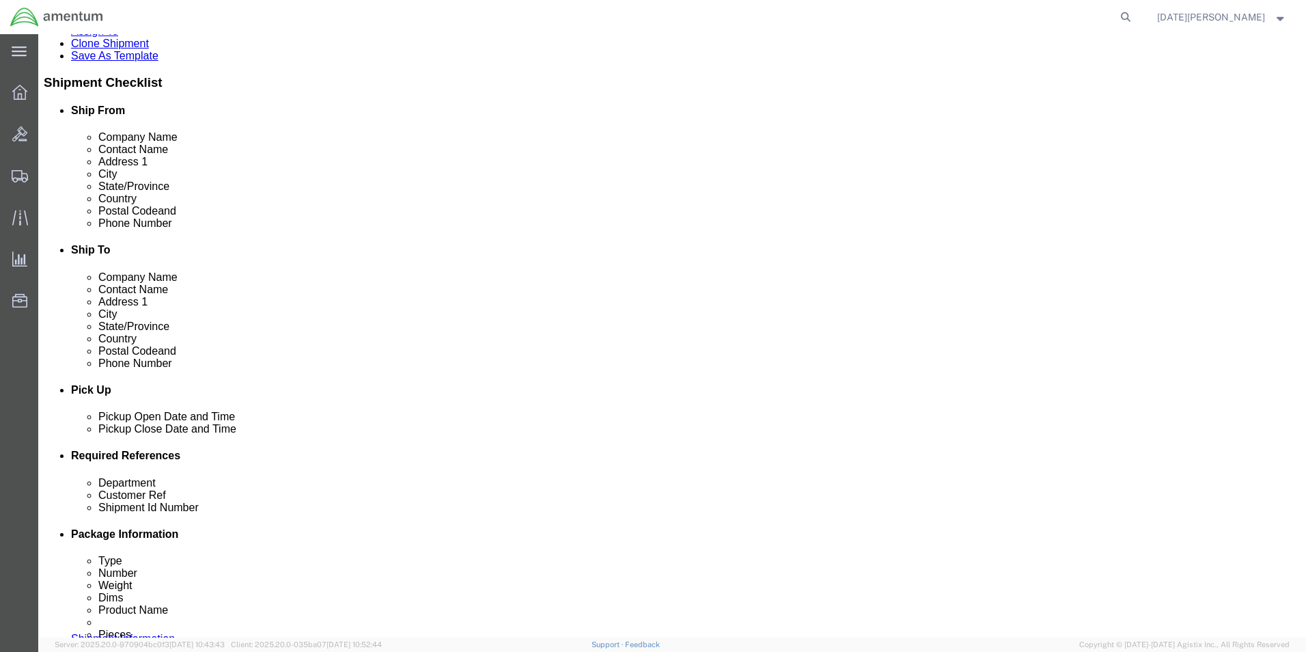
scroll to position [478, 0]
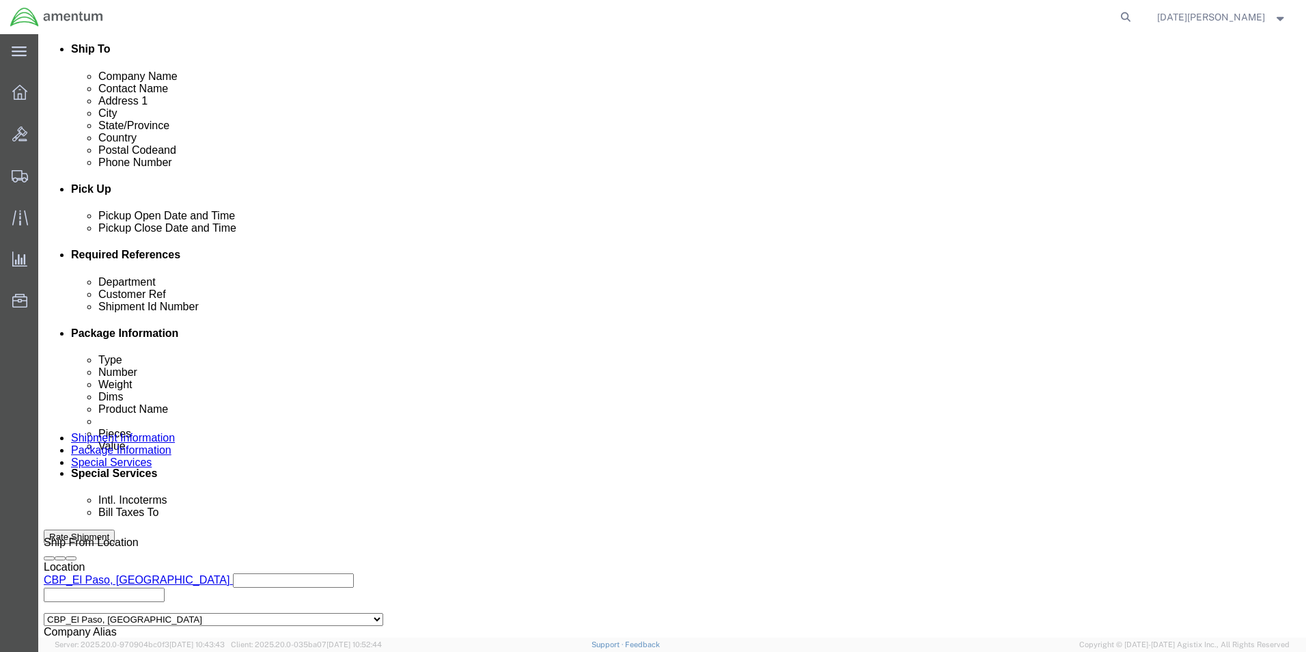
click input "text"
type input "CBP"
type input "S"
type input "AIRCRAFT HARWARE"
paste input "AIRCRAFT HARWARE"
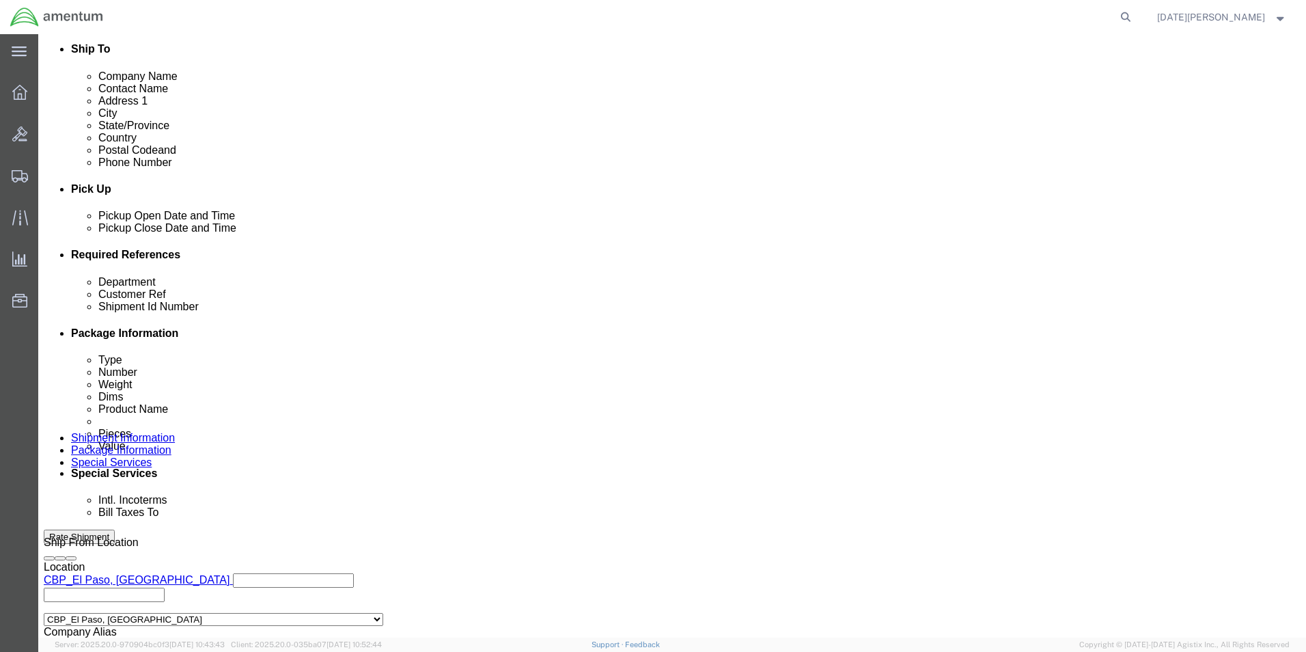
type input "AIRCRAFT HARWARE"
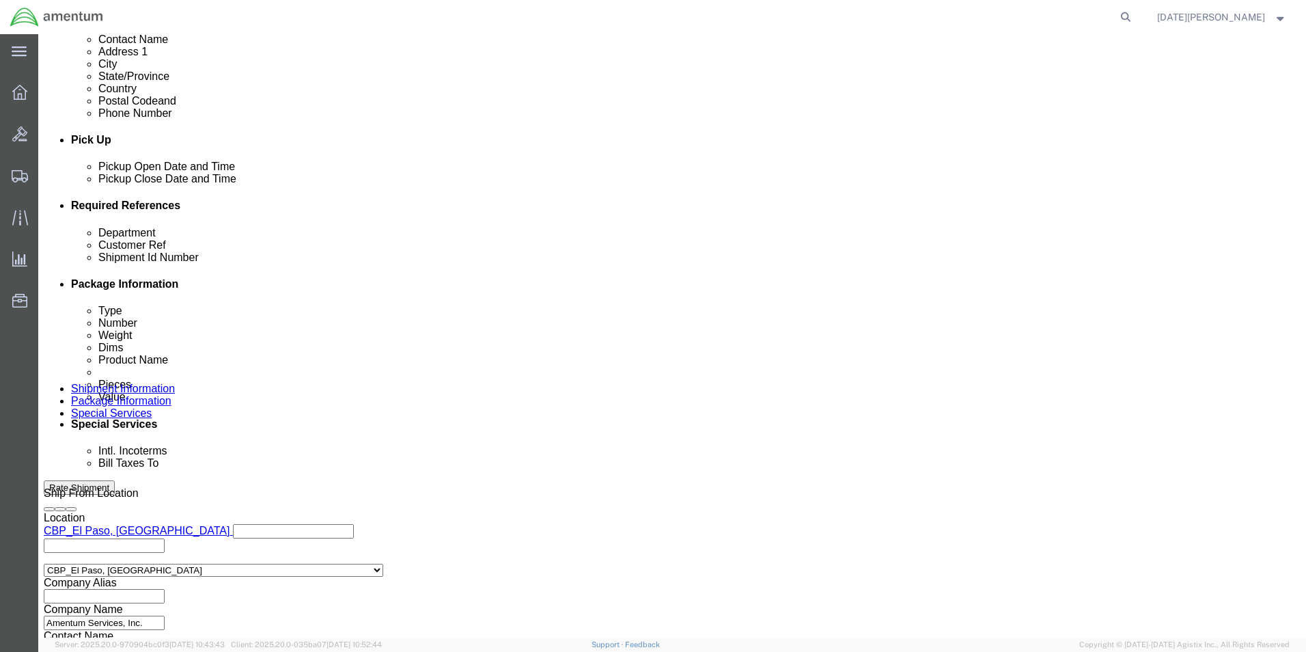
scroll to position [570, 0]
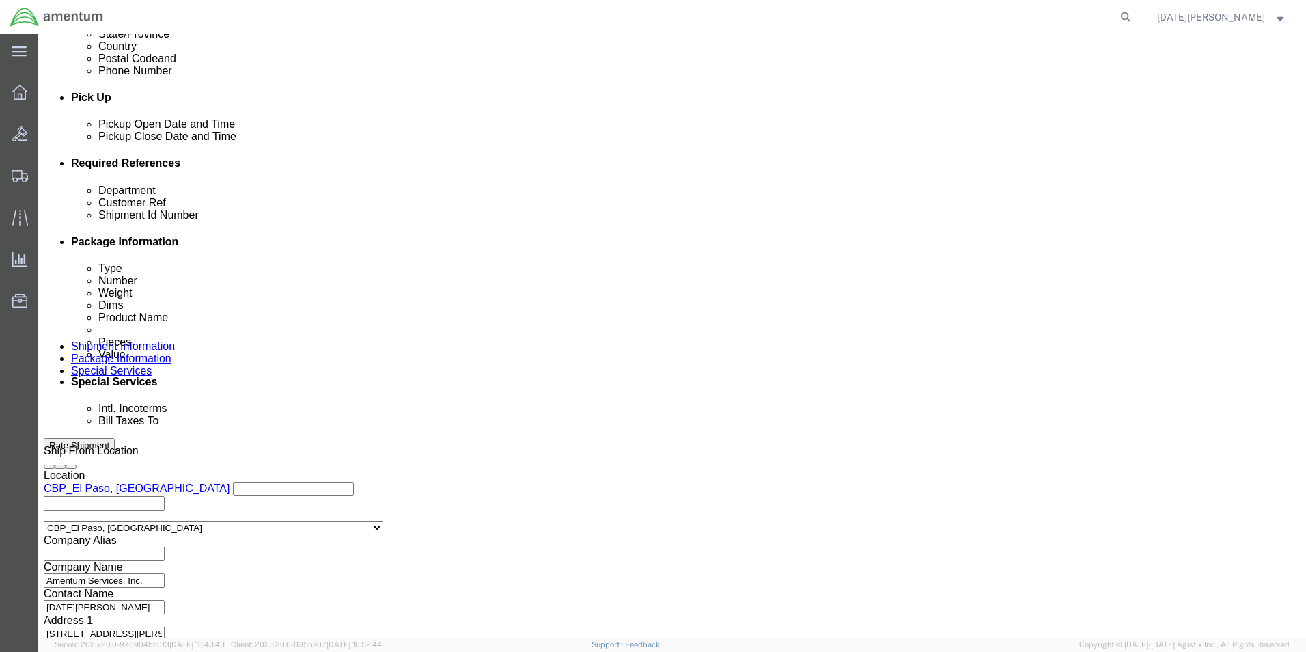
click button "Continue"
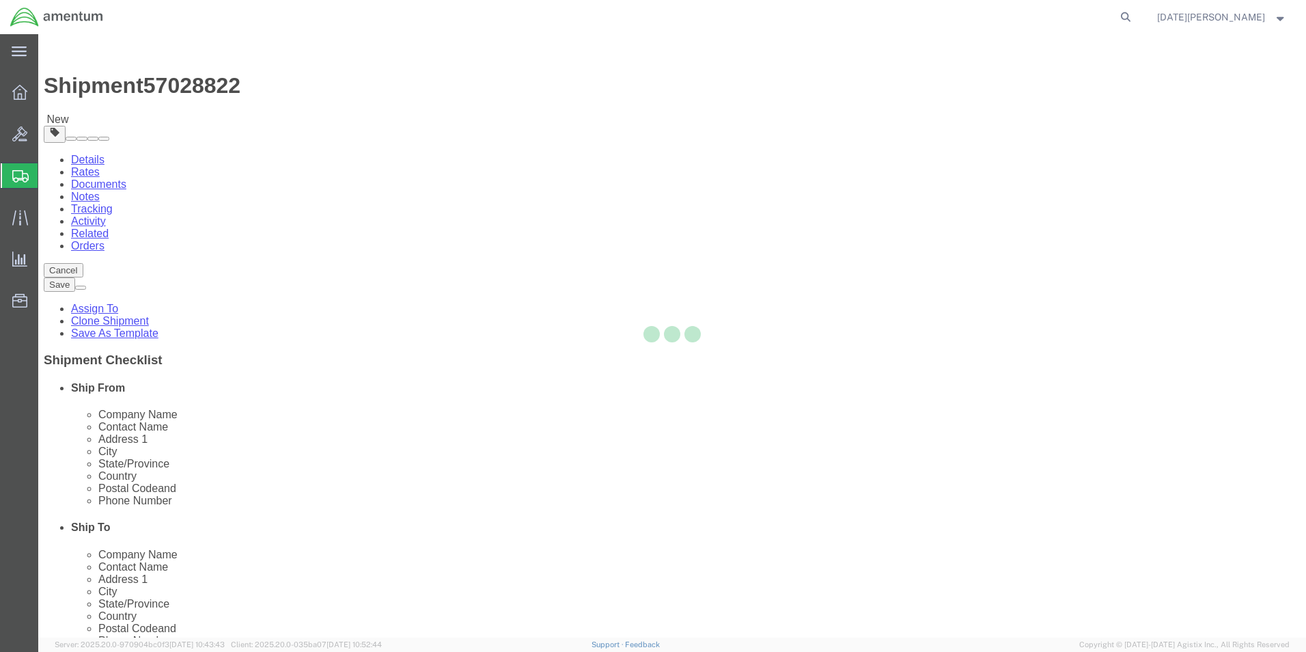
select select "YRPK"
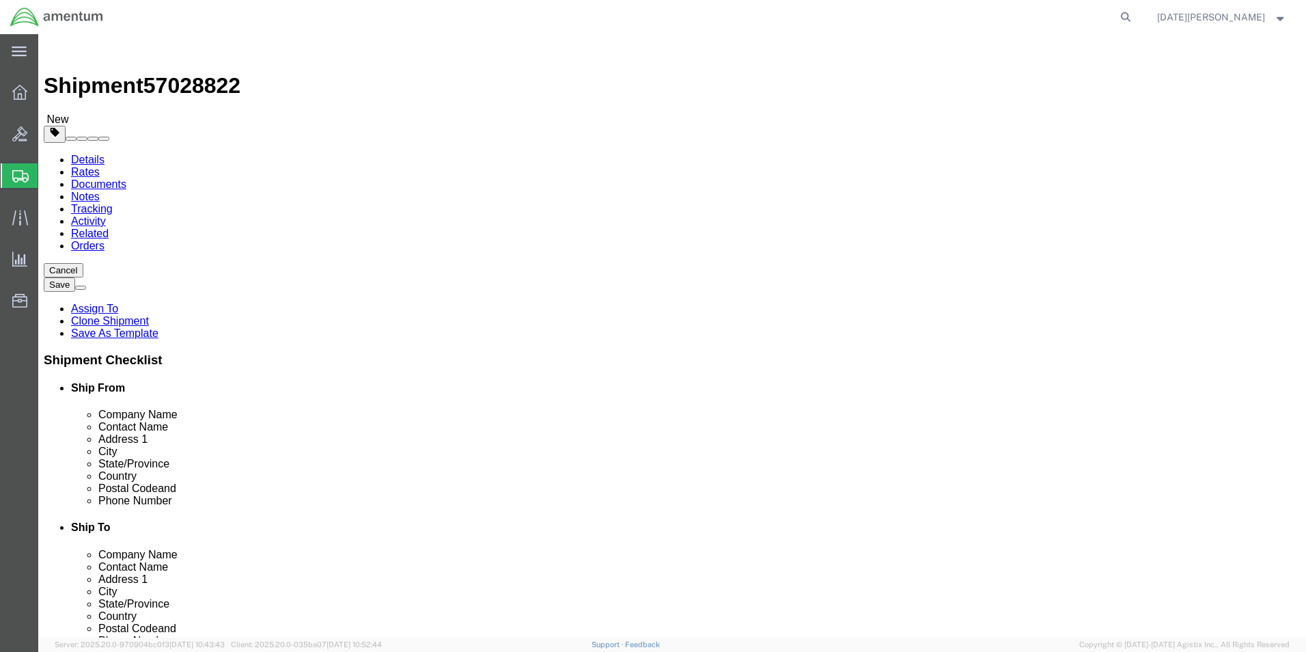
click input "text"
type input "23"
type input "5"
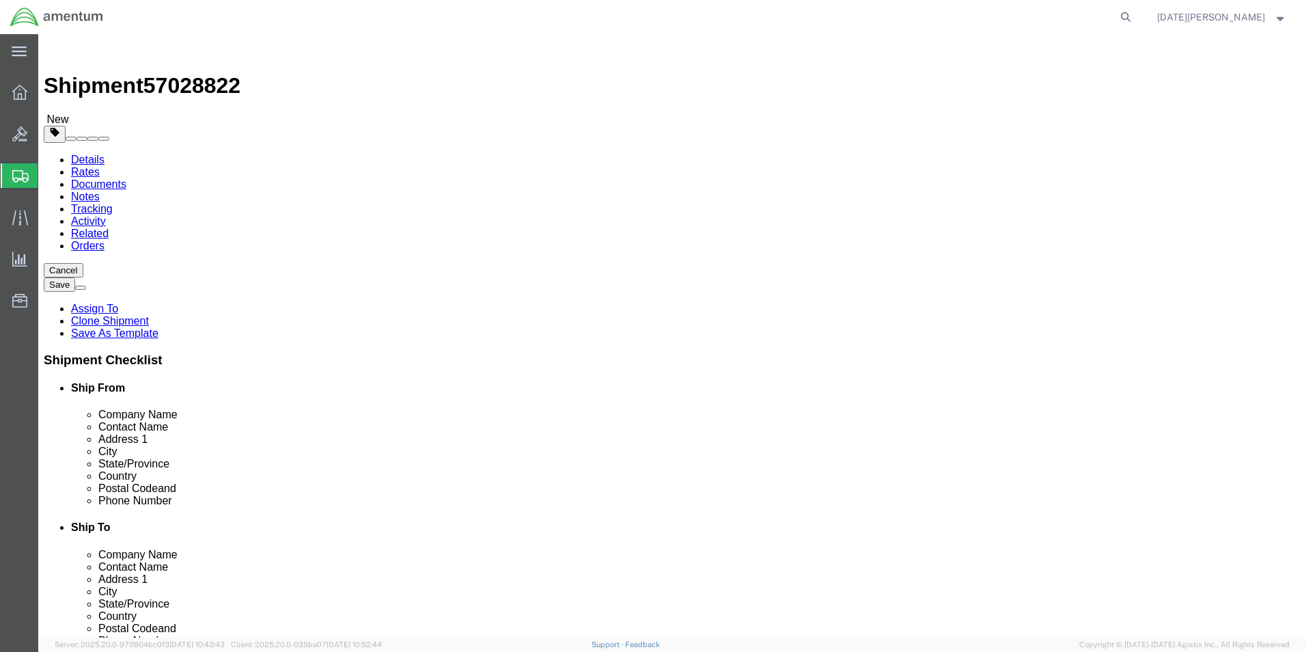
click link "Add Content"
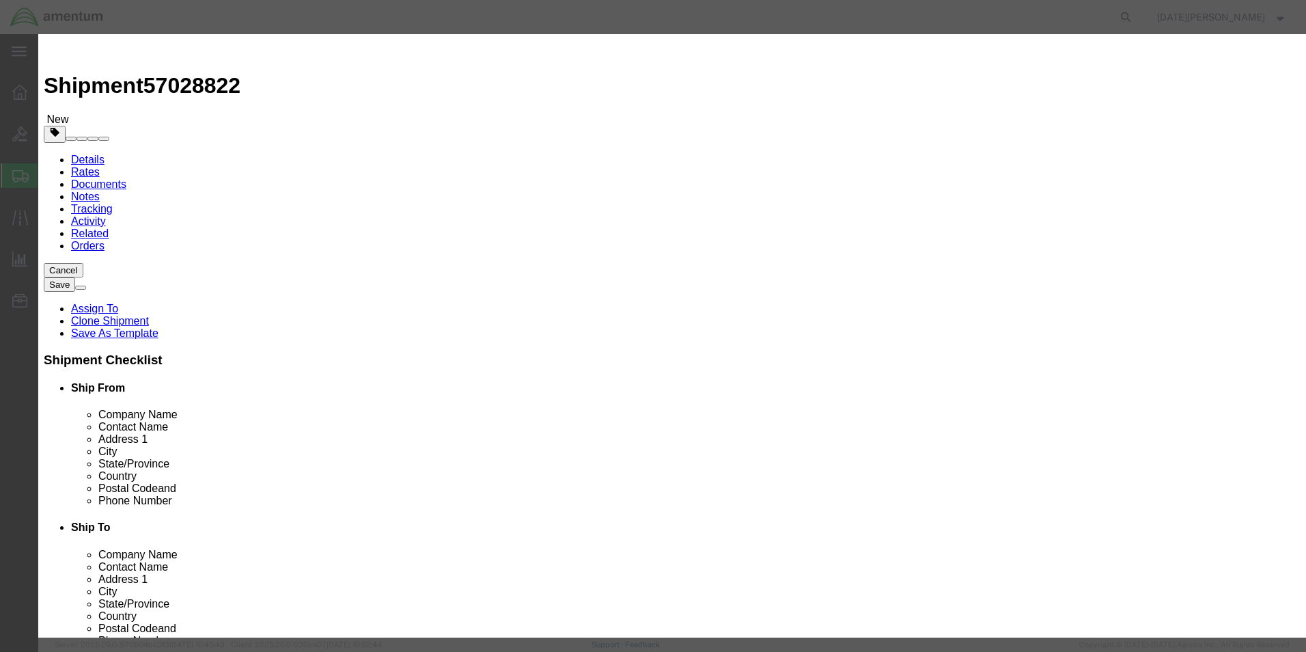
click input "text"
type input "HOSE KIT"
type input "1"
type input "8"
type input "500"
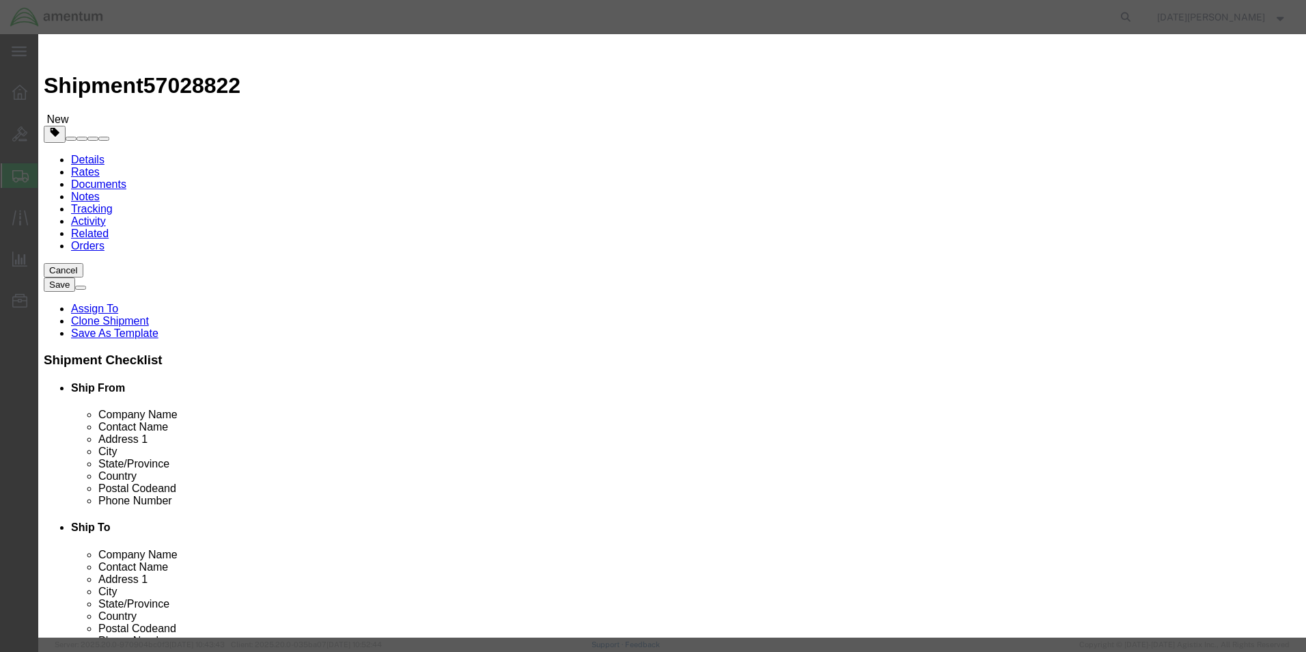
select select "USD"
click button "Save & Close"
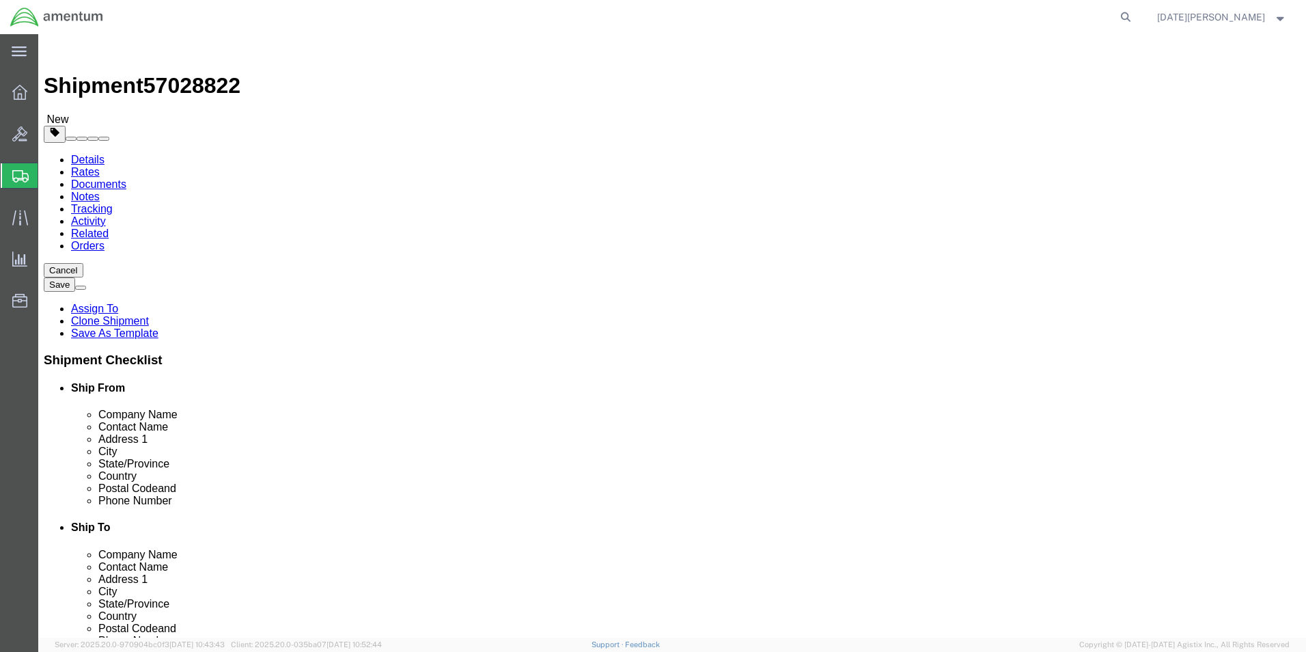
click link "Add Package"
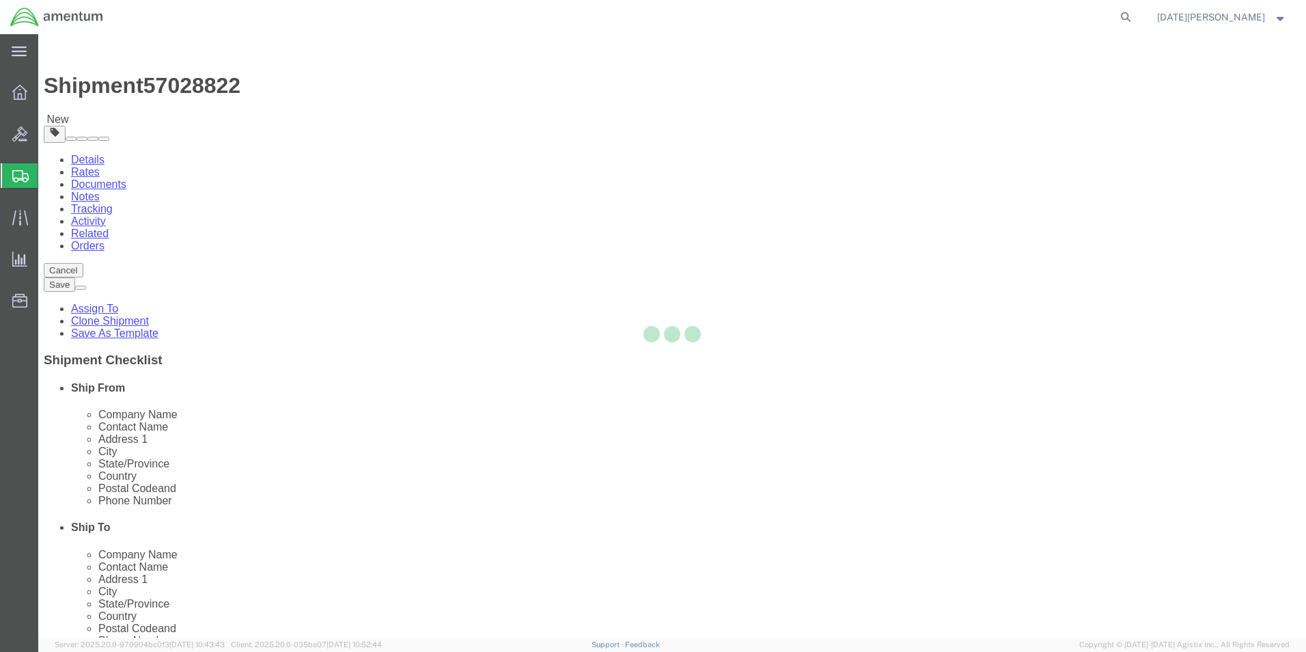
select select "YRPK"
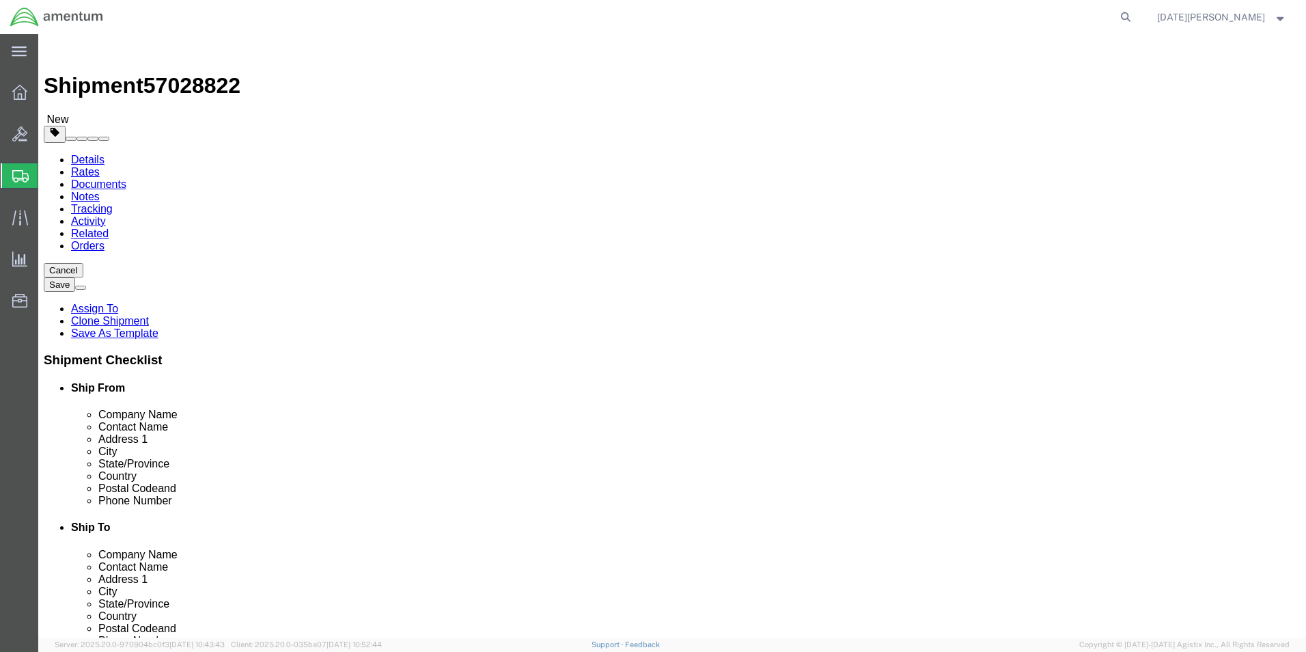
click input "text"
type input "9"
type input "14"
type input "4.20"
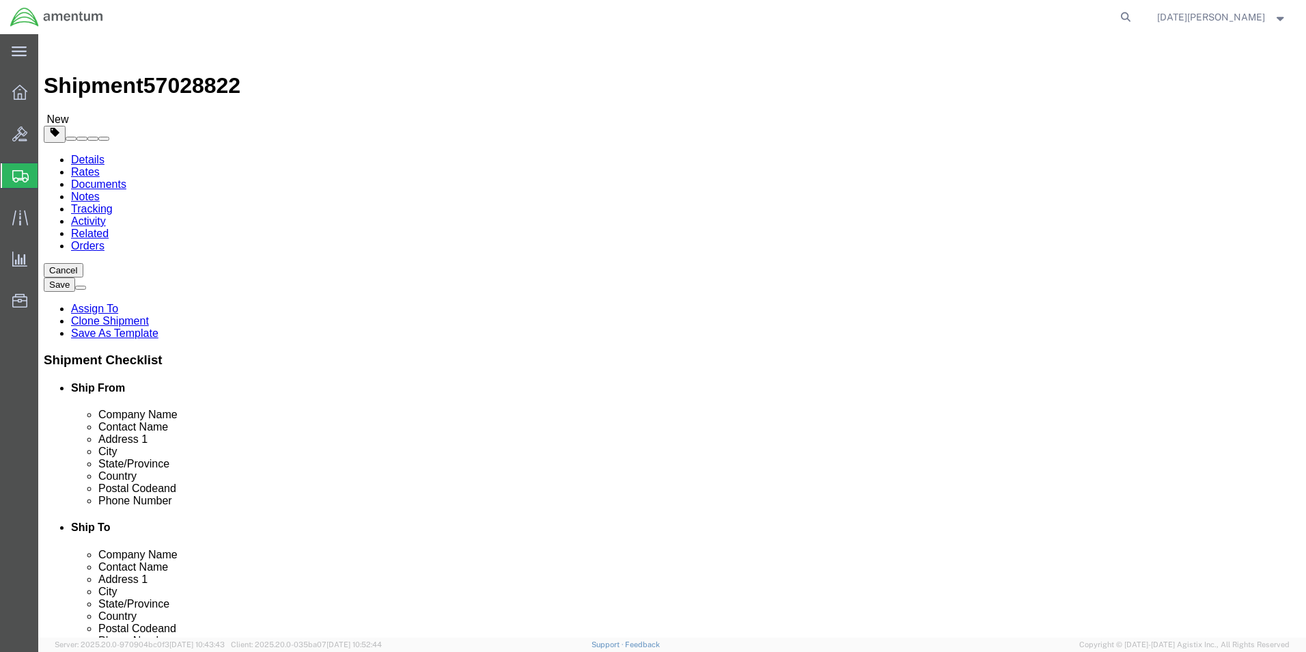
click link "Add Content"
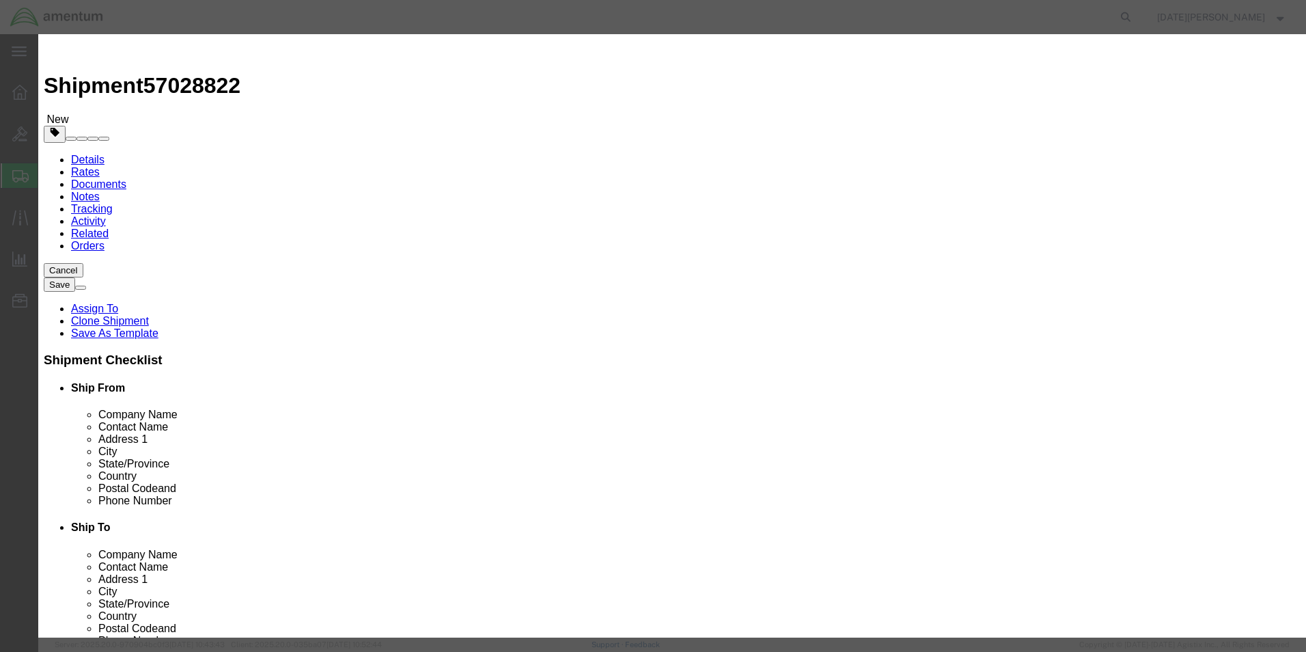
click input "text"
type input "LAMINATED BEARING"
type input "4"
type input "800"
select select "USD"
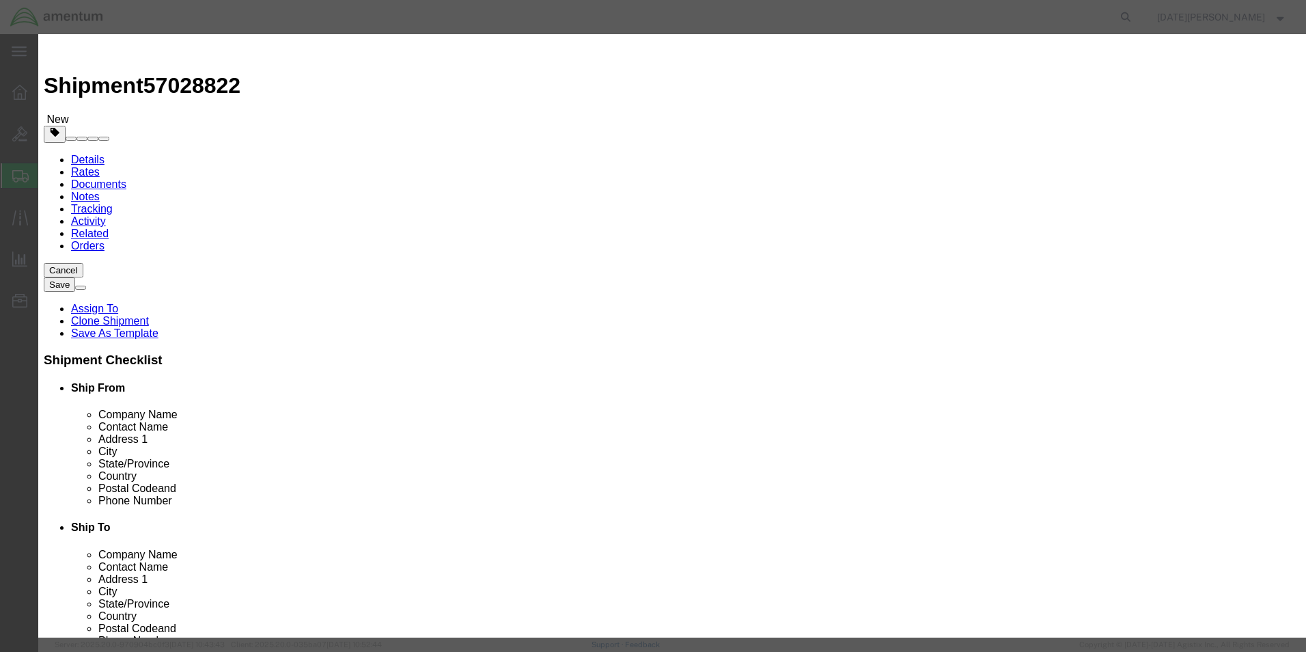
click button "Save & Close"
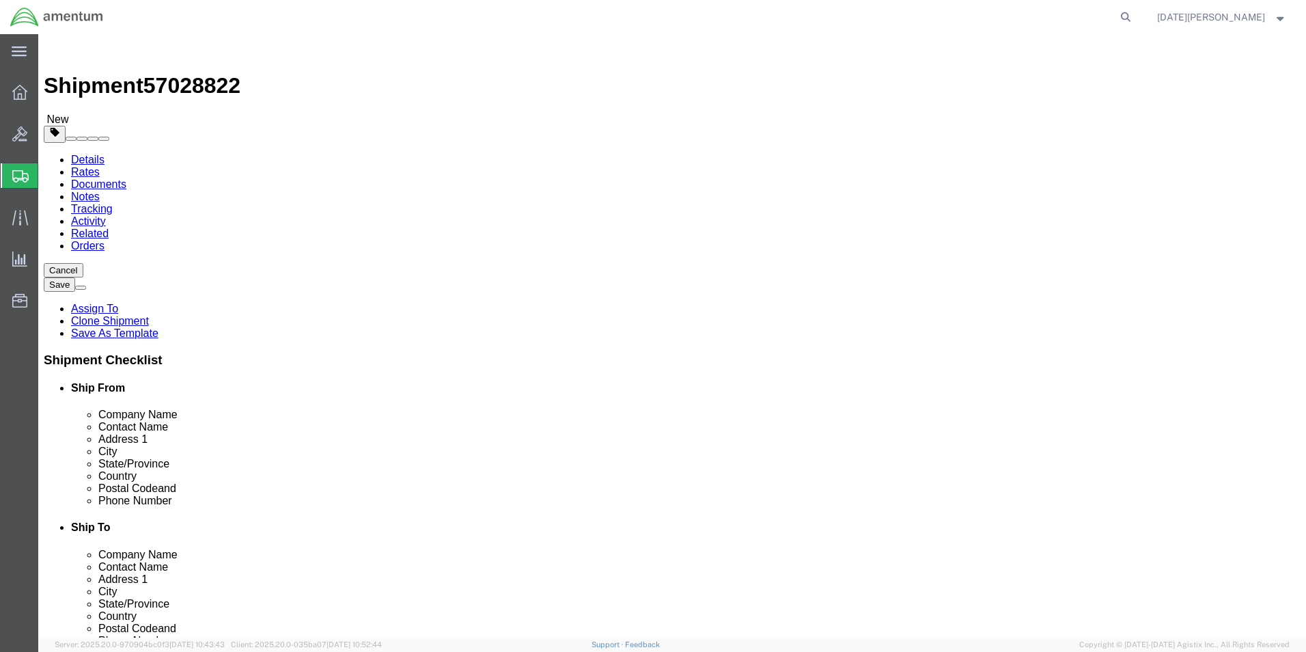
click button "Rate Shipment"
